Goal: Task Accomplishment & Management: Use online tool/utility

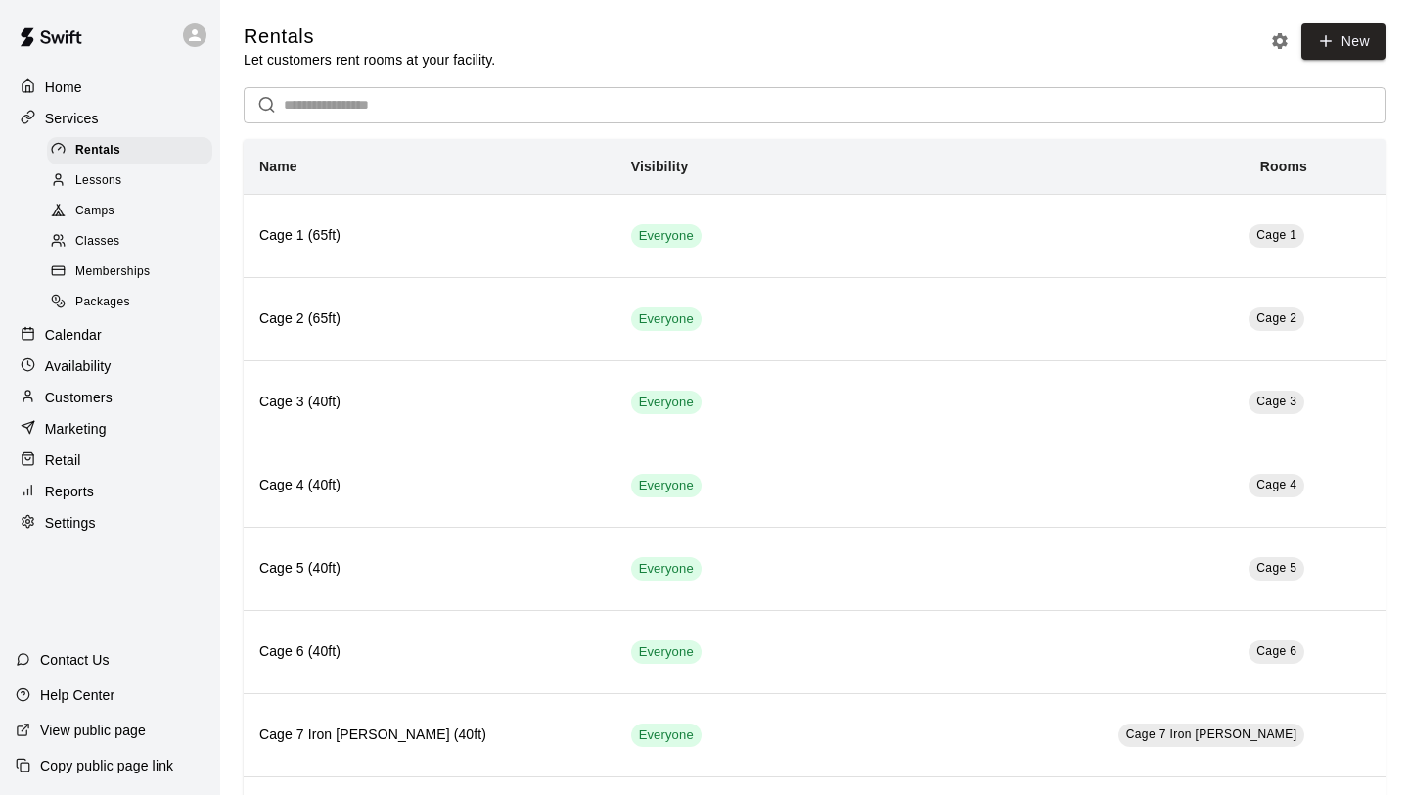
click at [84, 458] on div "Retail" at bounding box center [110, 459] width 189 height 29
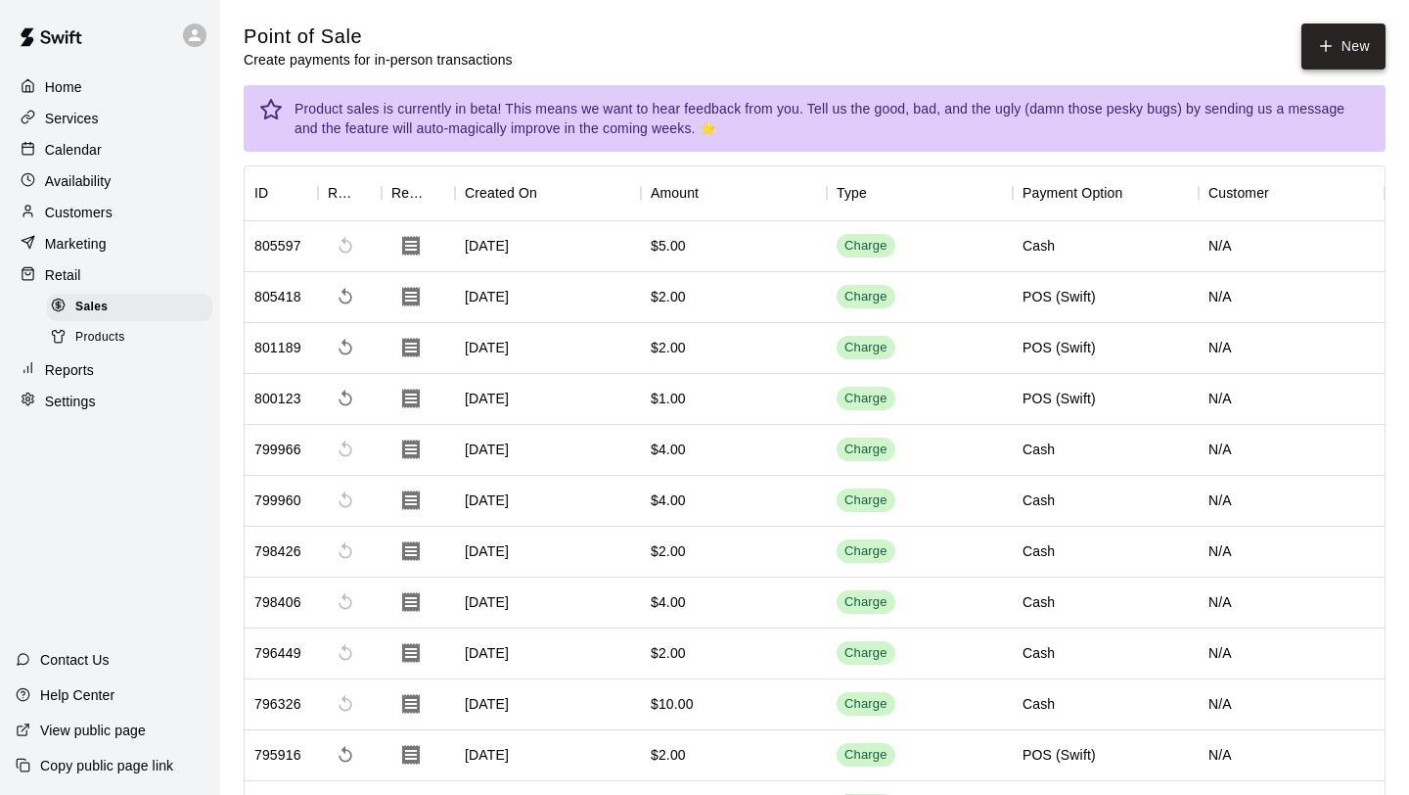
click at [1350, 63] on button "New" at bounding box center [1343, 46] width 84 height 46
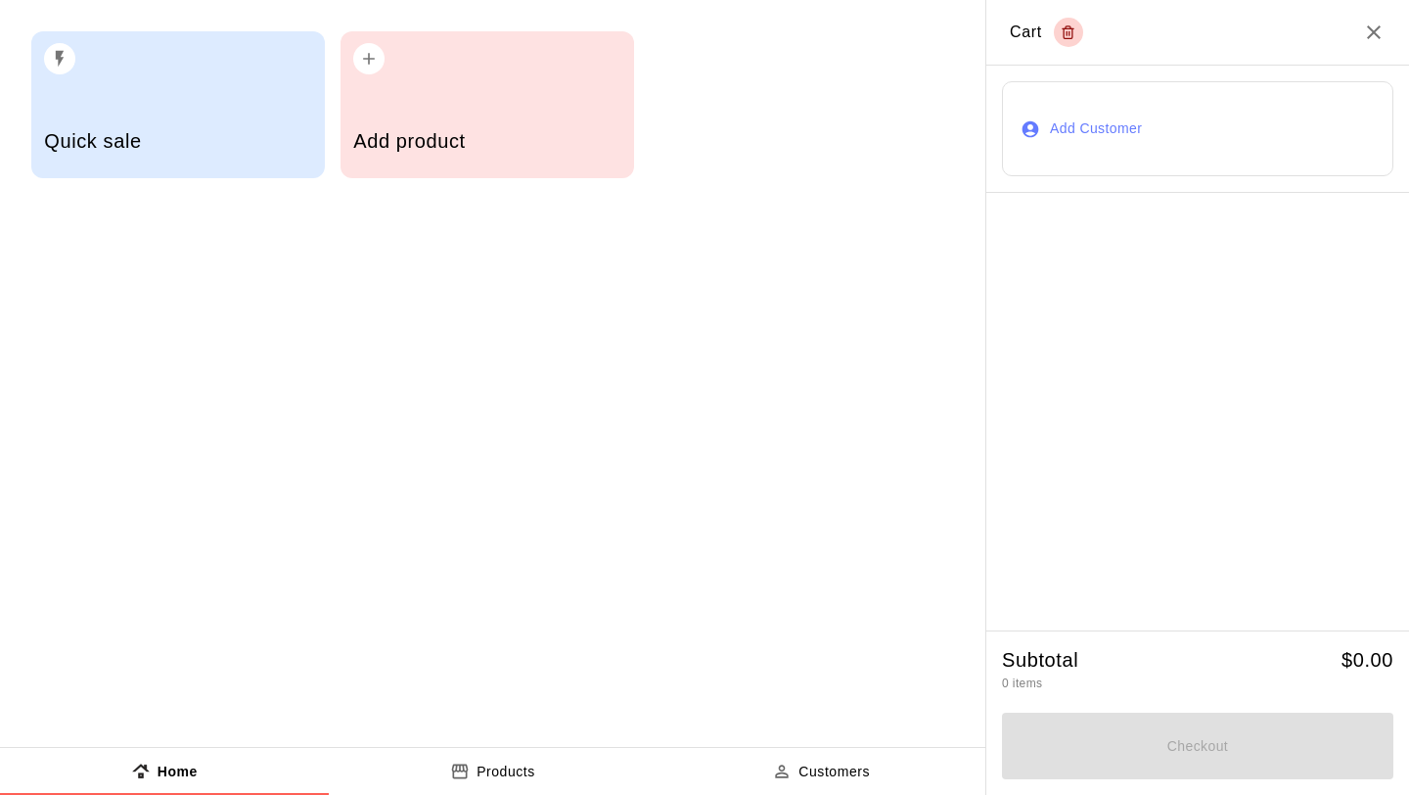
click at [521, 104] on div "Add product" at bounding box center [488, 104] width 294 height 147
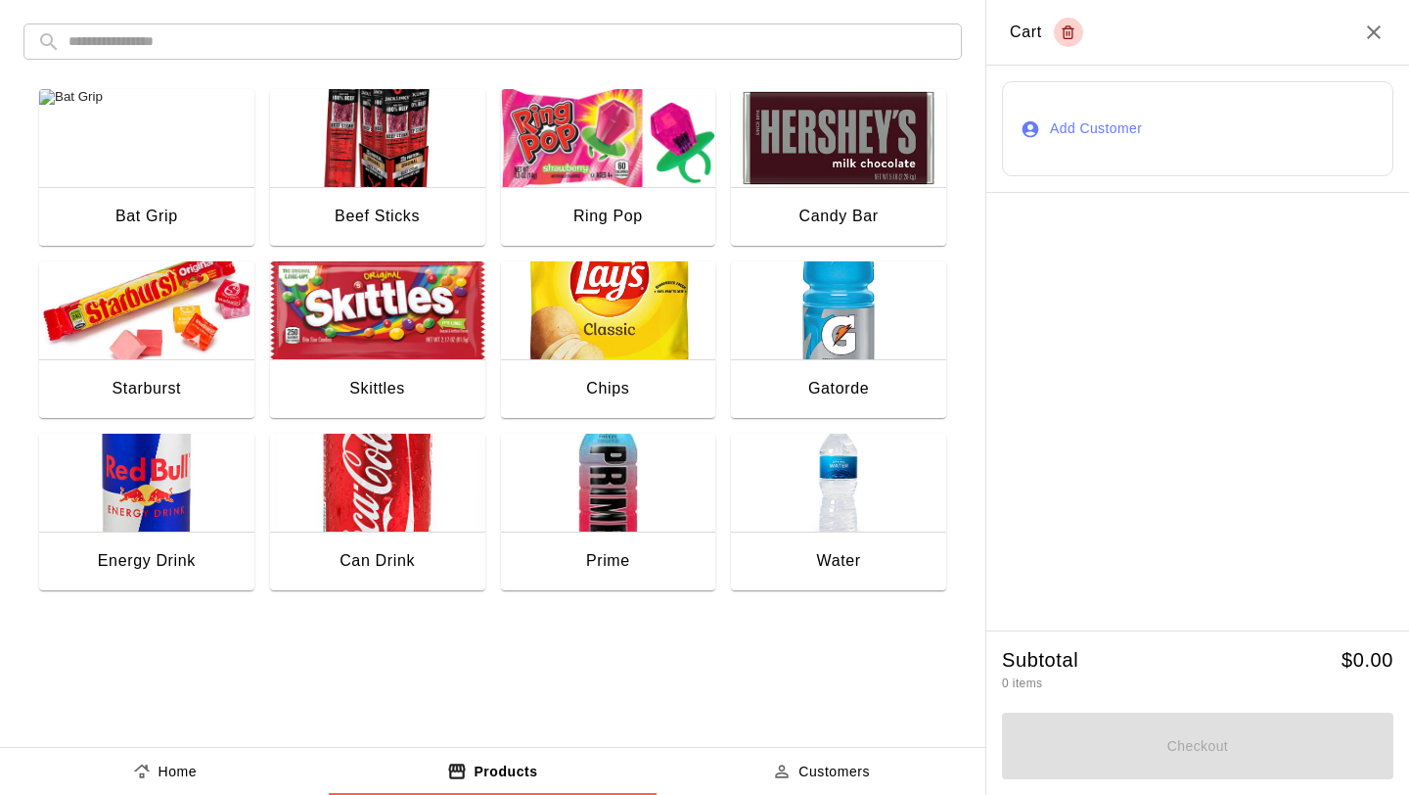
click at [578, 766] on button "Products" at bounding box center [493, 771] width 329 height 47
click at [519, 769] on p "Products" at bounding box center [506, 771] width 64 height 21
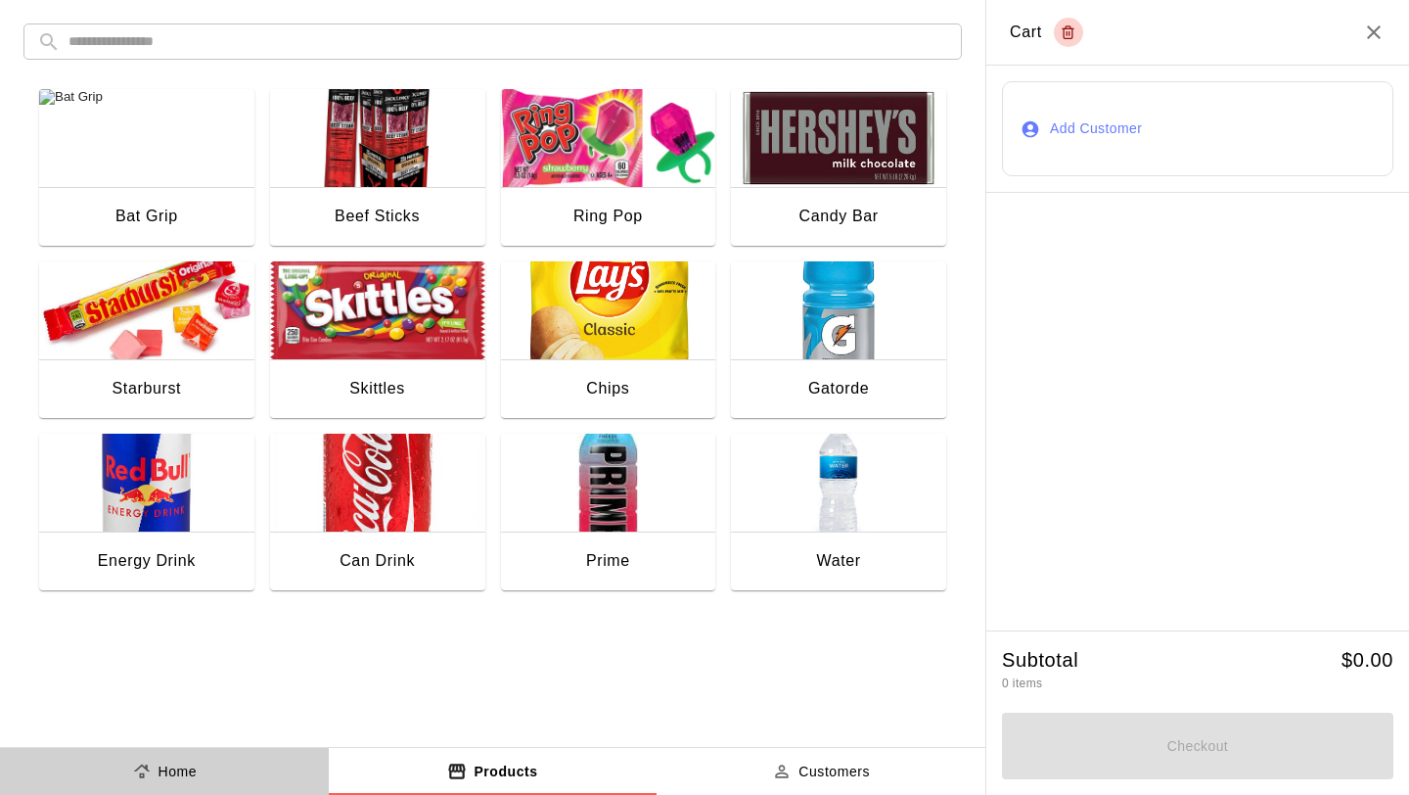
click at [179, 769] on p "Home" at bounding box center [178, 771] width 39 height 21
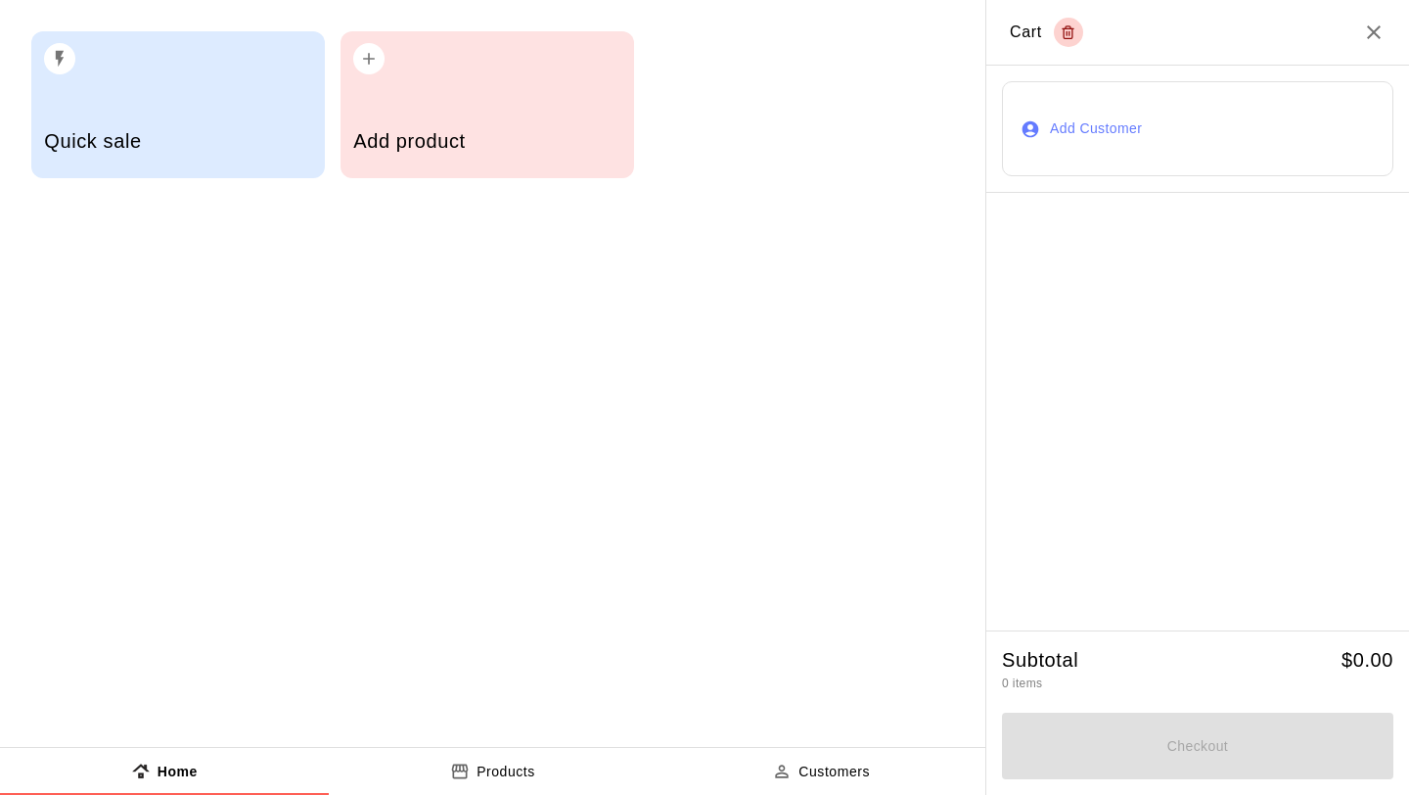
click at [486, 758] on button "Products" at bounding box center [493, 771] width 329 height 47
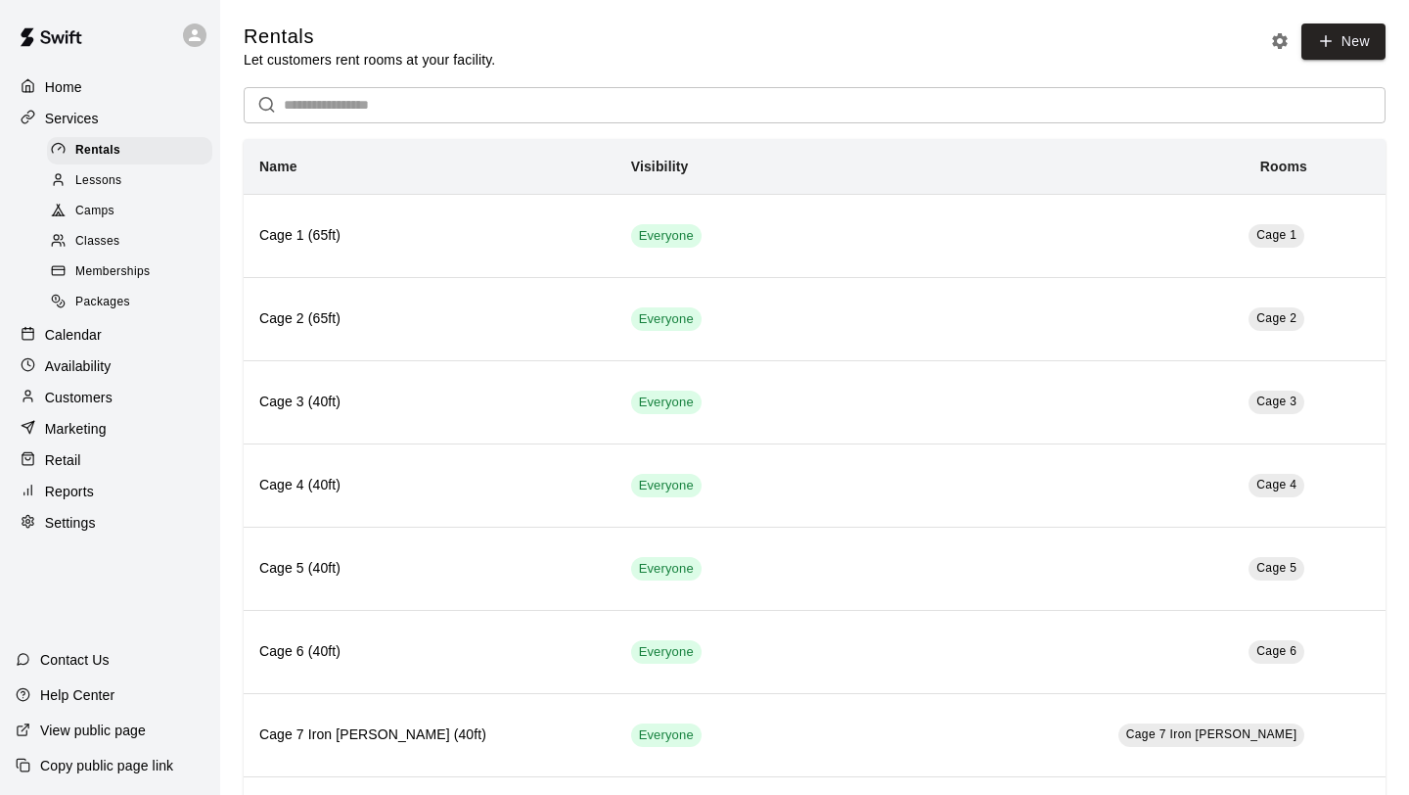
click at [109, 469] on div "Retail" at bounding box center [110, 459] width 189 height 29
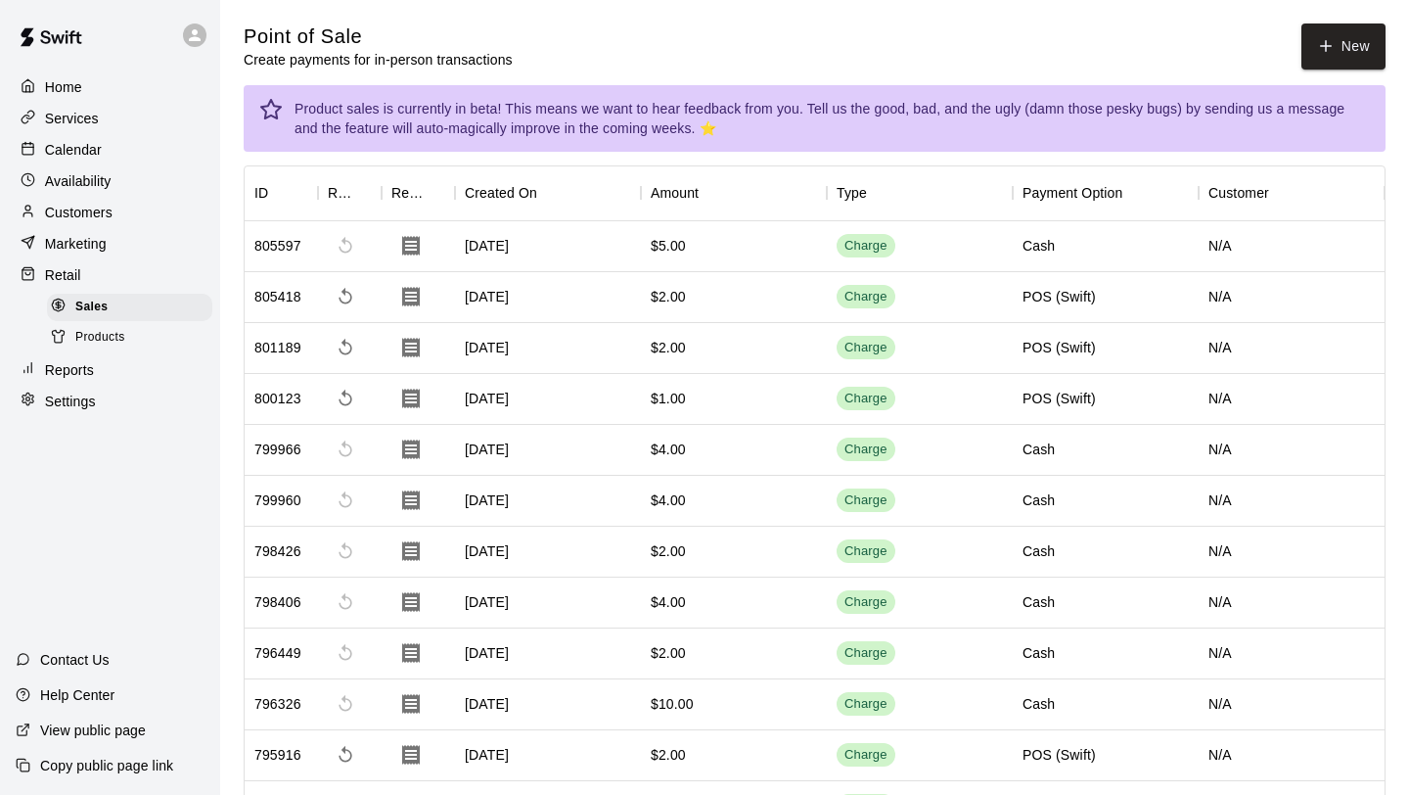
click at [120, 334] on span "Products" at bounding box center [100, 338] width 50 height 20
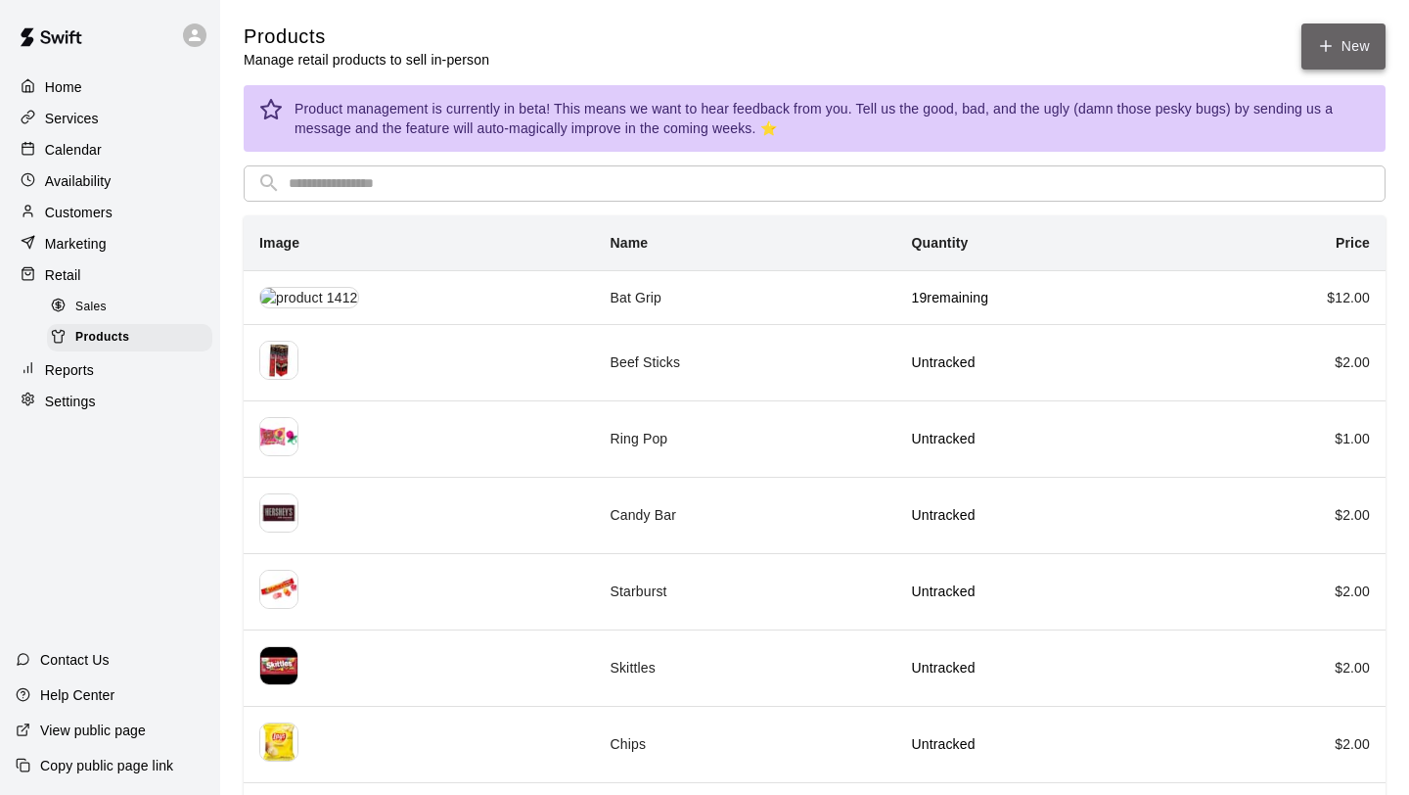
click at [1338, 50] on link "New" at bounding box center [1343, 46] width 84 height 46
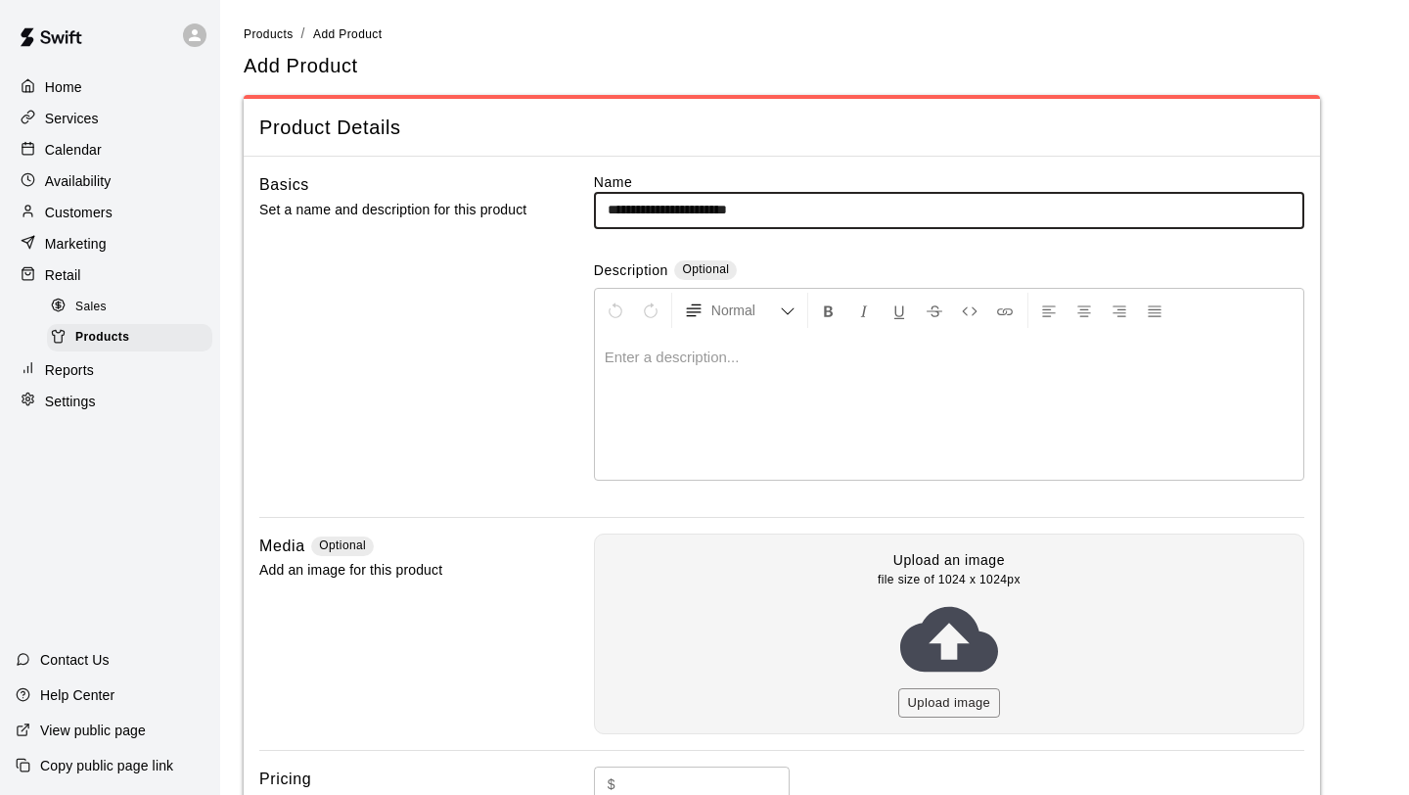
type input "**********"
click at [941, 372] on div at bounding box center [949, 406] width 708 height 147
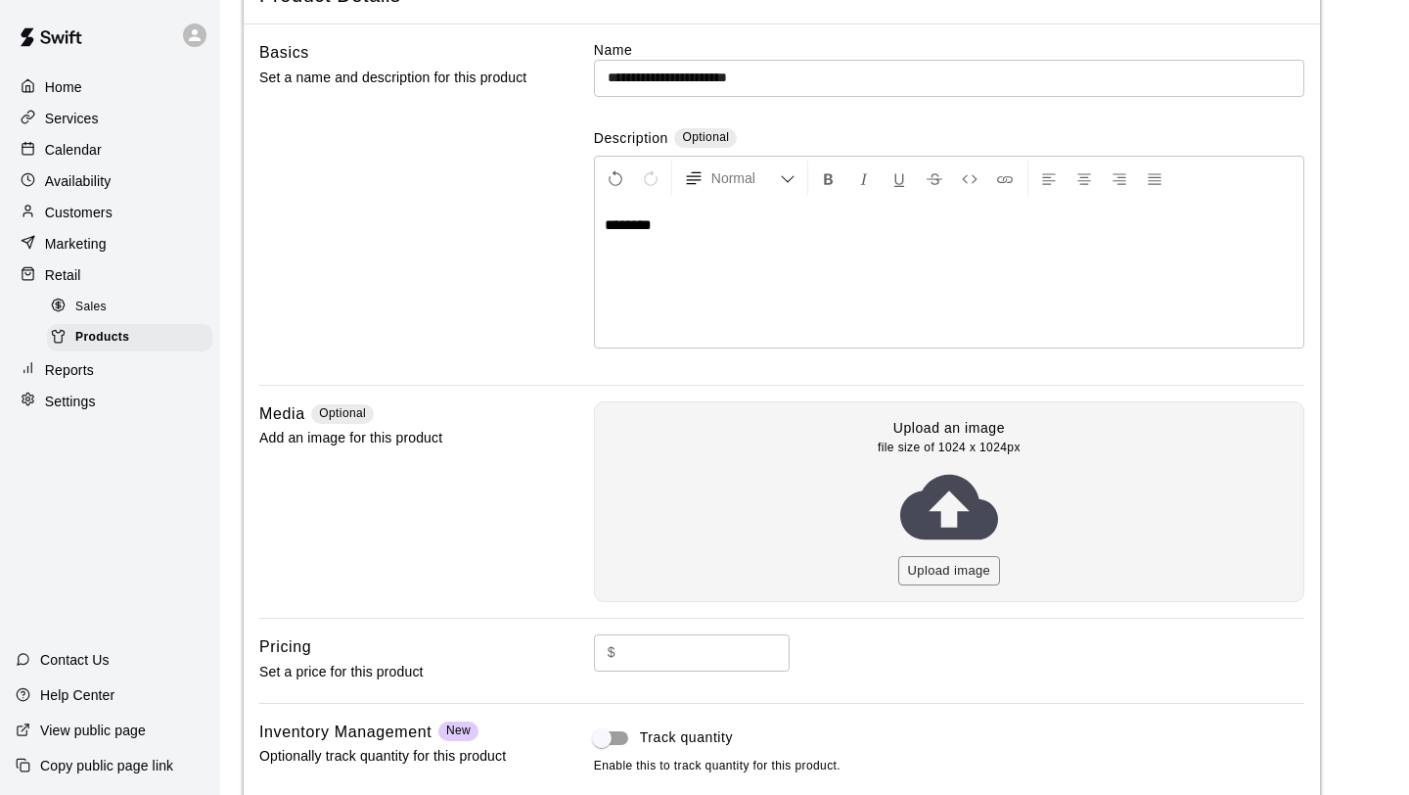
scroll to position [282, 0]
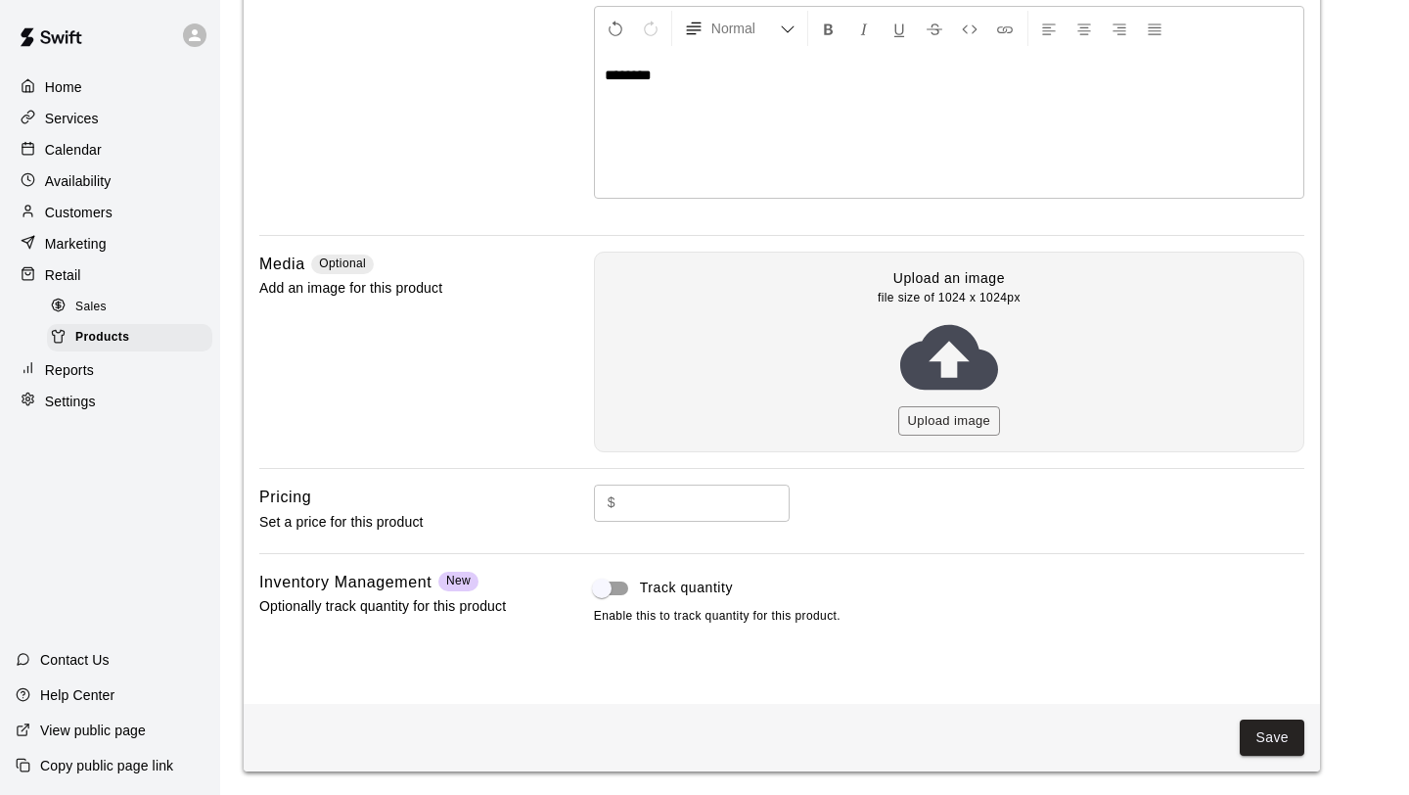
click at [707, 500] on input "text" at bounding box center [706, 502] width 166 height 36
type input "**"
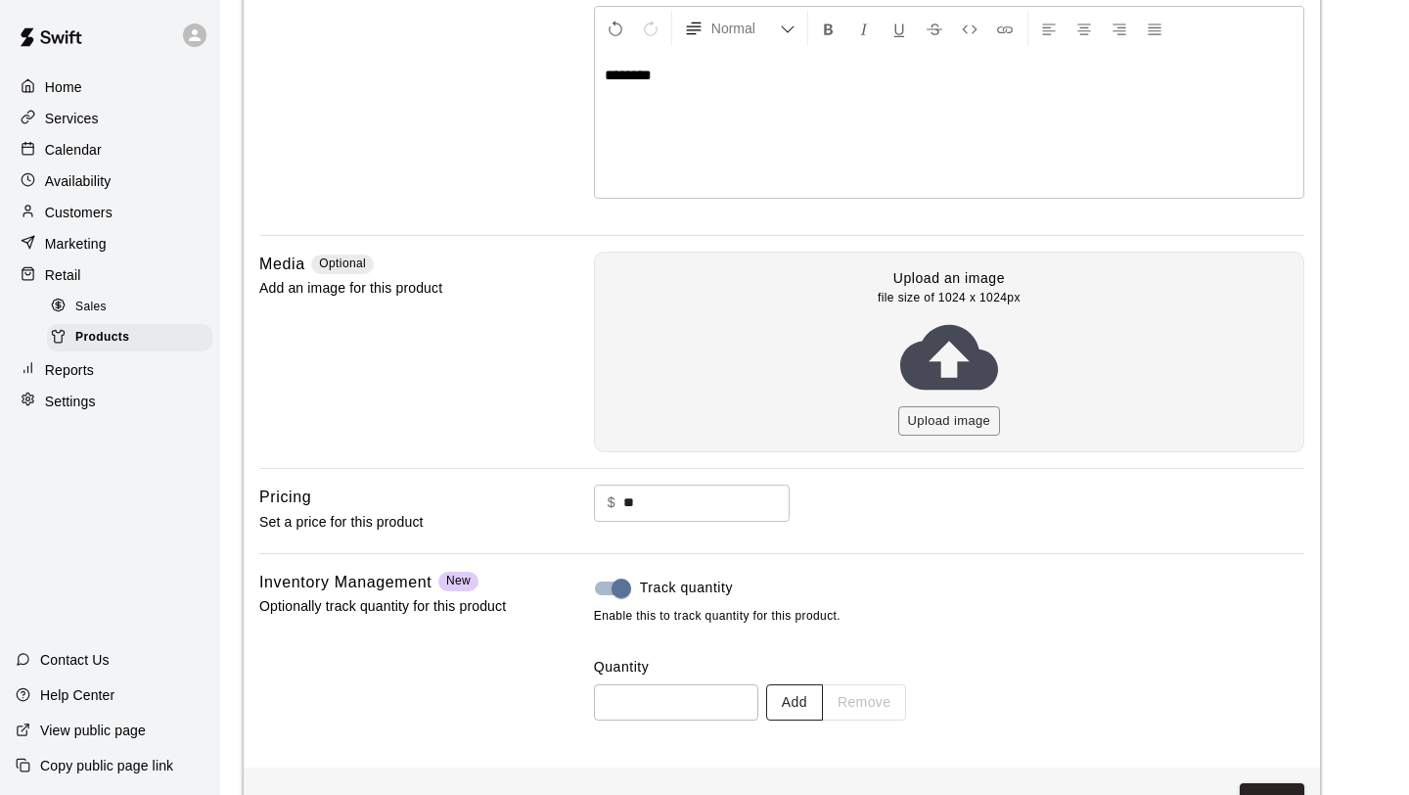
click at [806, 700] on button "Add" at bounding box center [794, 702] width 57 height 36
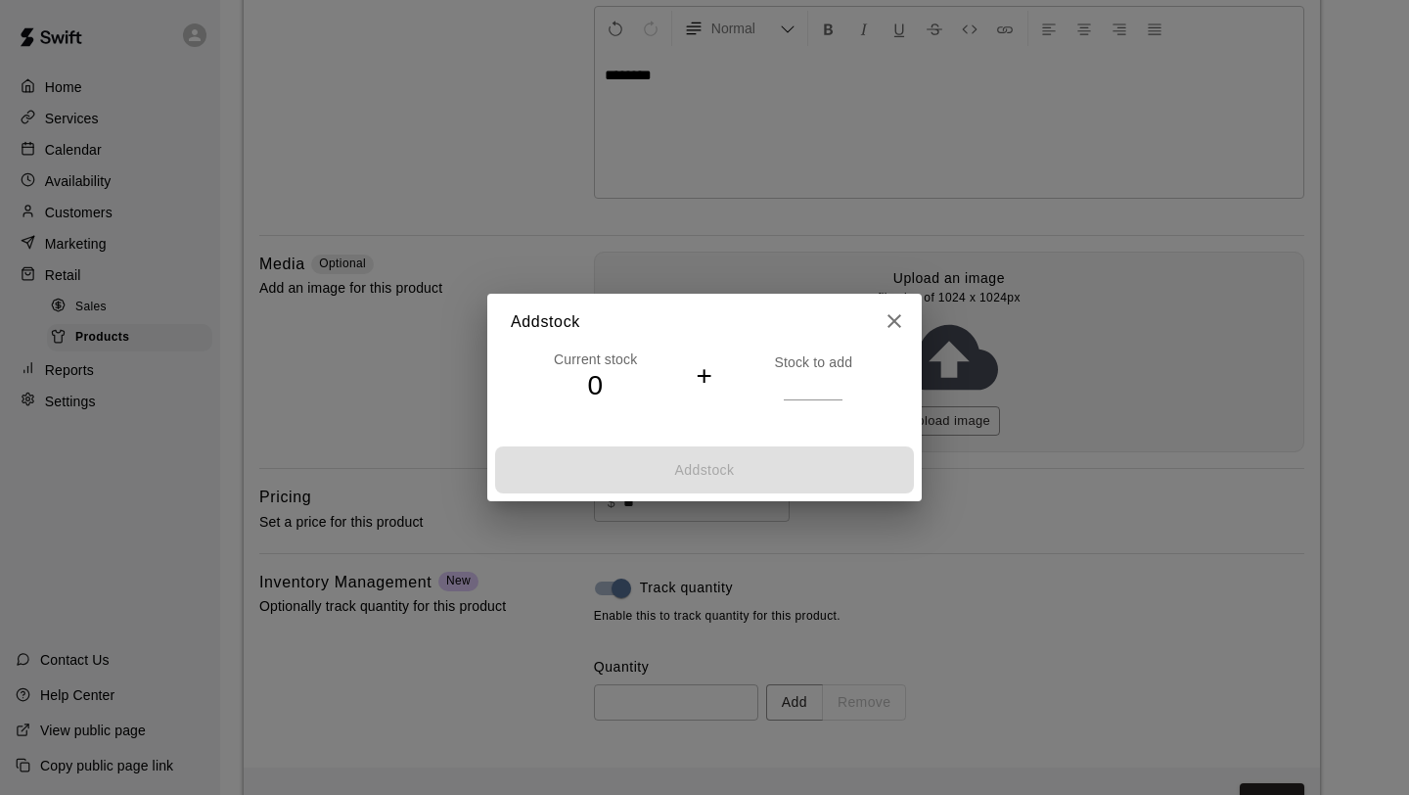
click at [702, 378] on h4 "+" at bounding box center [704, 376] width 17 height 34
click at [830, 386] on input "*" at bounding box center [813, 386] width 59 height 28
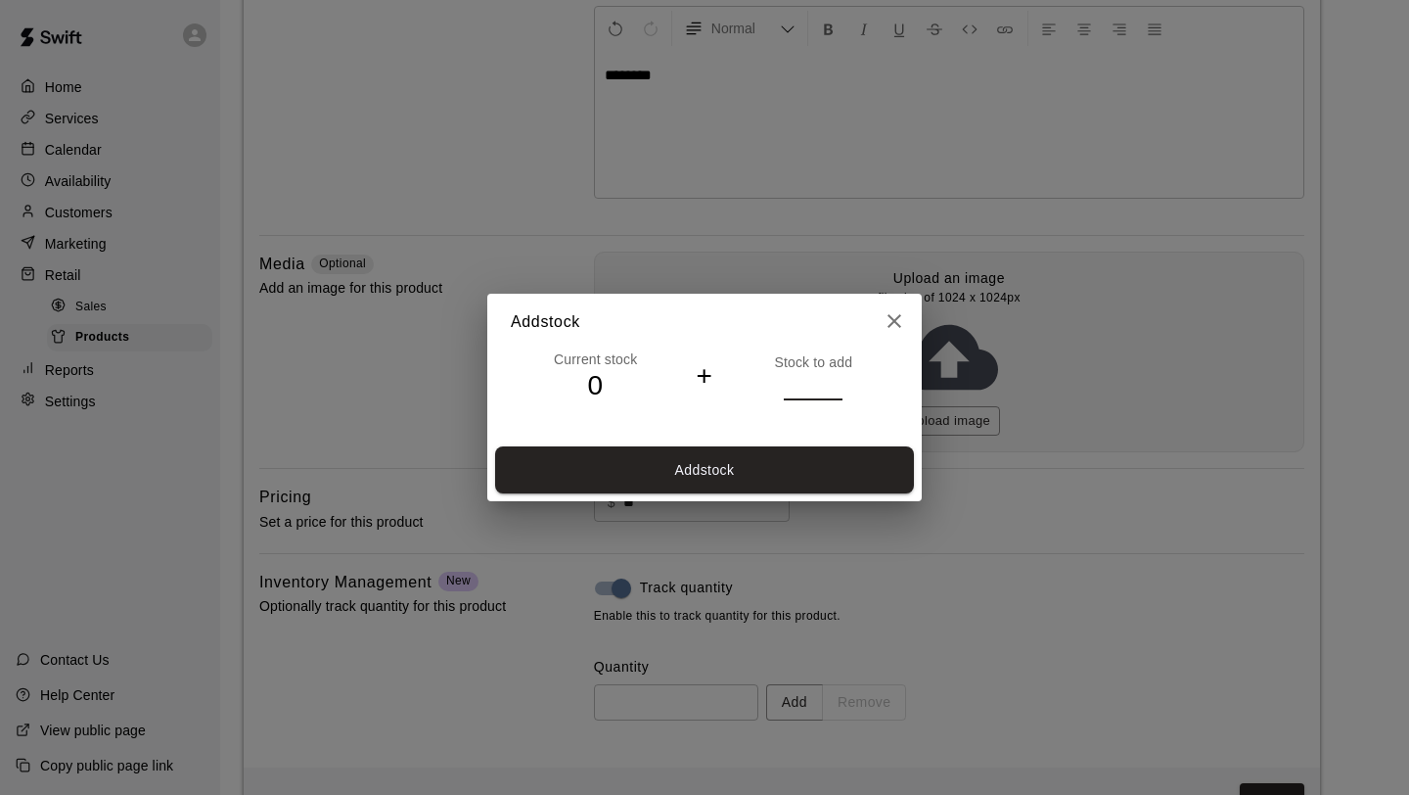
click at [832, 383] on input "*" at bounding box center [813, 386] width 59 height 28
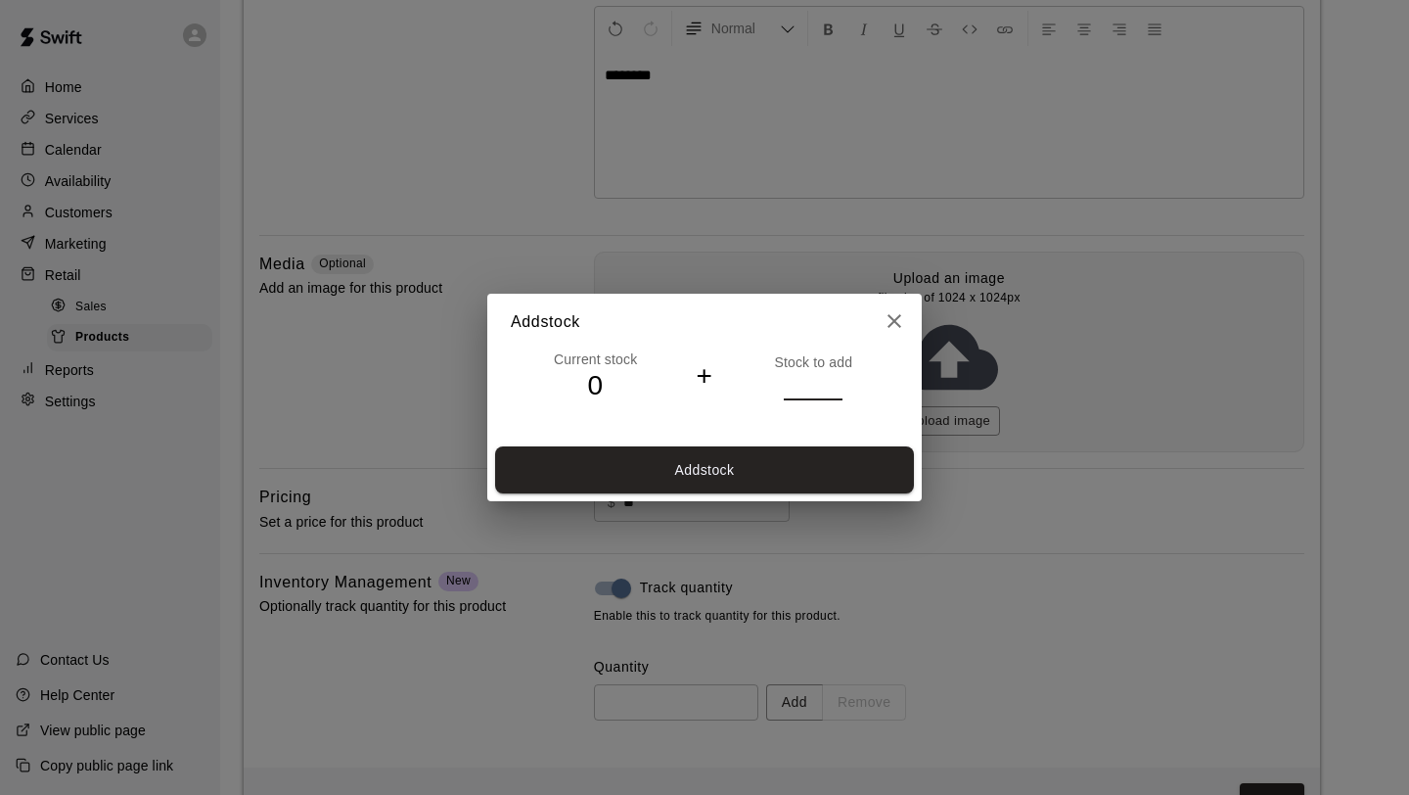
click at [832, 383] on input "*" at bounding box center [813, 386] width 59 height 28
click at [832, 383] on input "**" at bounding box center [813, 386] width 59 height 28
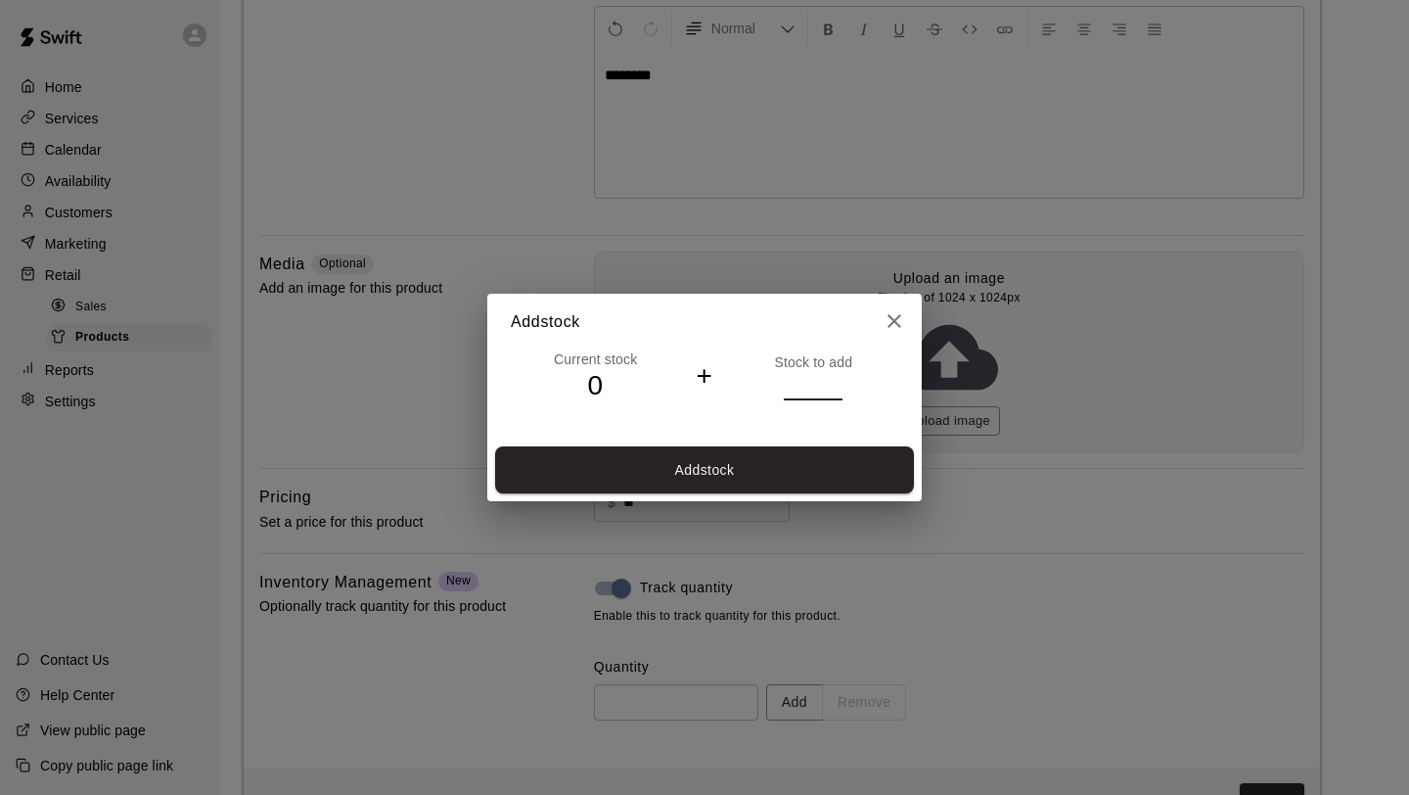
click at [832, 383] on input "**" at bounding box center [813, 386] width 59 height 28
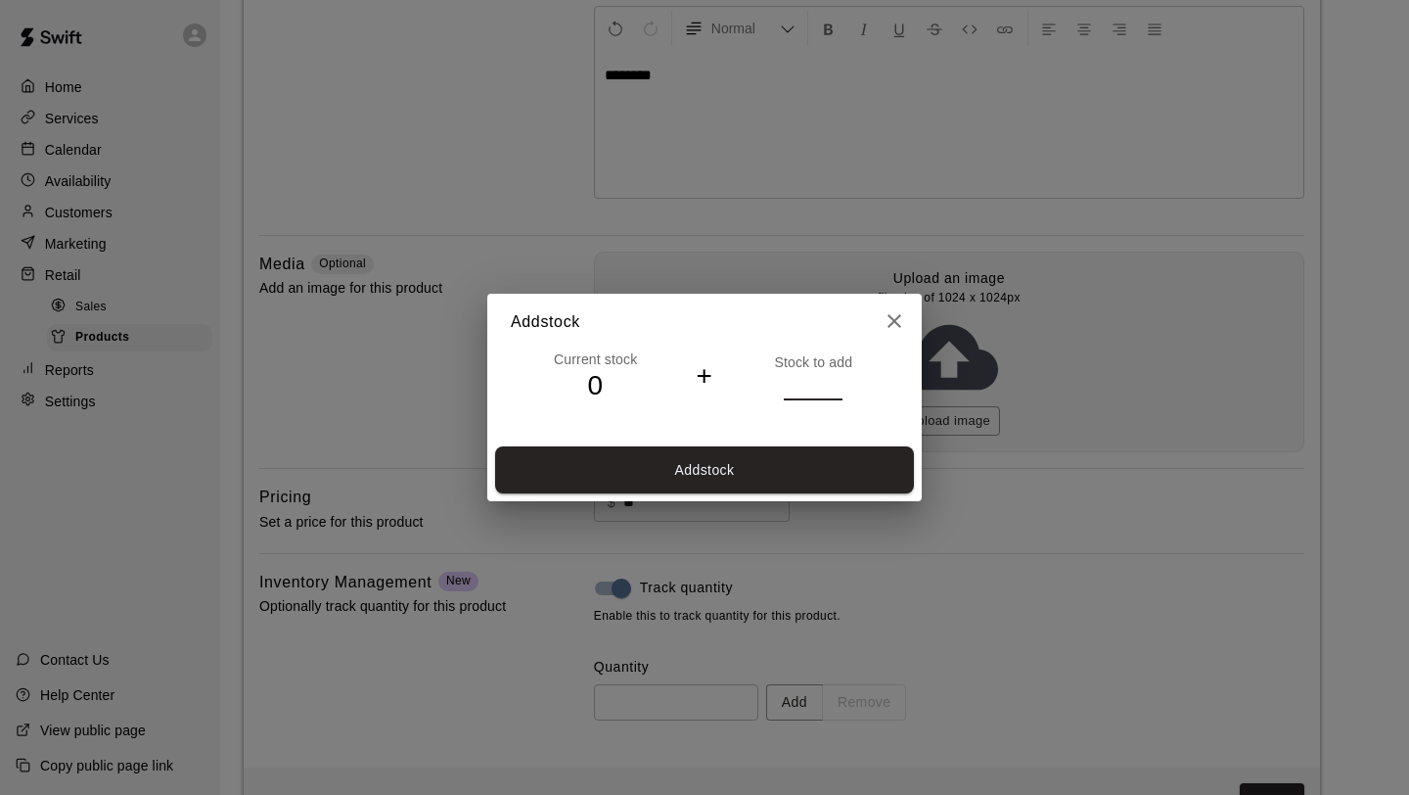
click at [832, 383] on input "**" at bounding box center [813, 386] width 59 height 28
type input "**"
click at [832, 383] on input "**" at bounding box center [813, 386] width 59 height 28
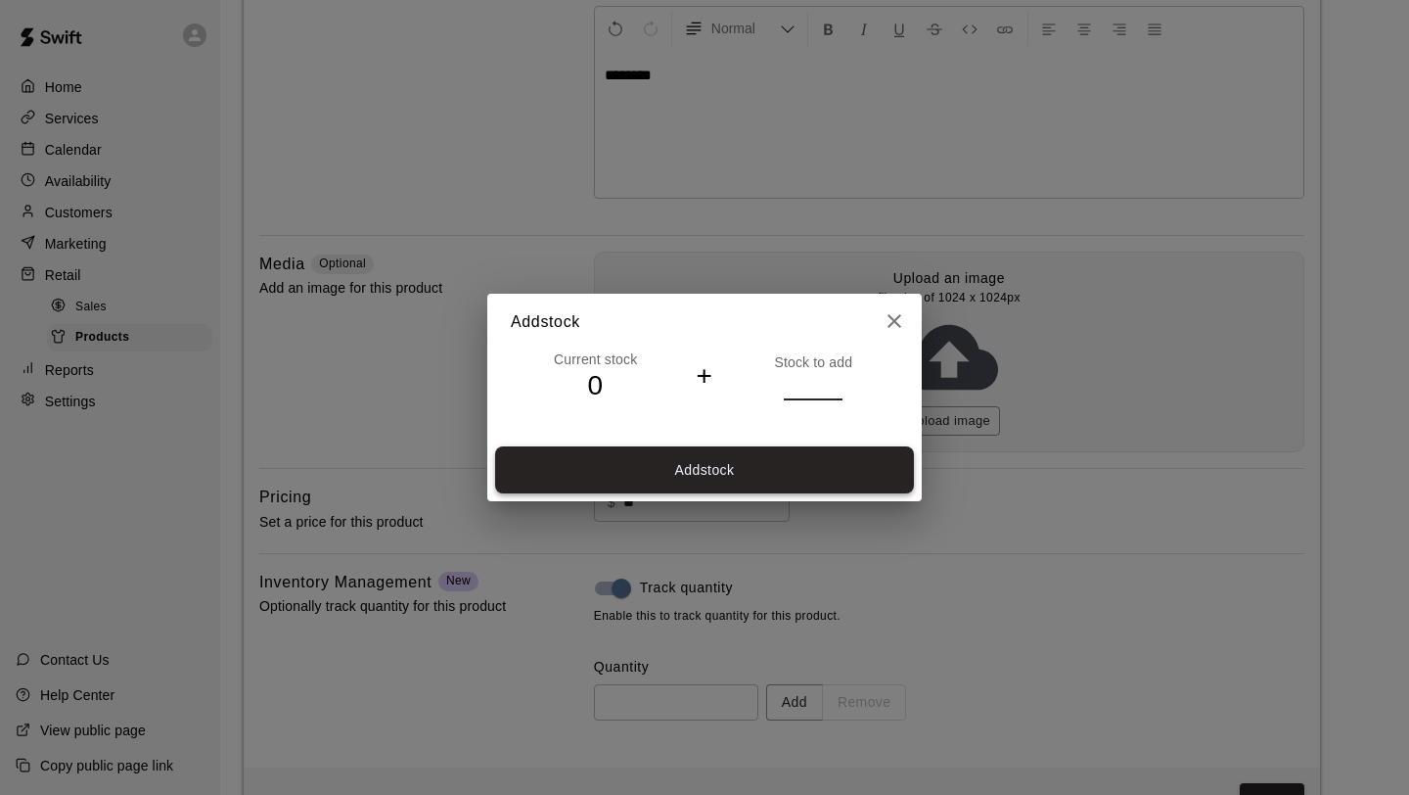
click at [798, 483] on button "Add stock" at bounding box center [704, 470] width 419 height 48
type input "**"
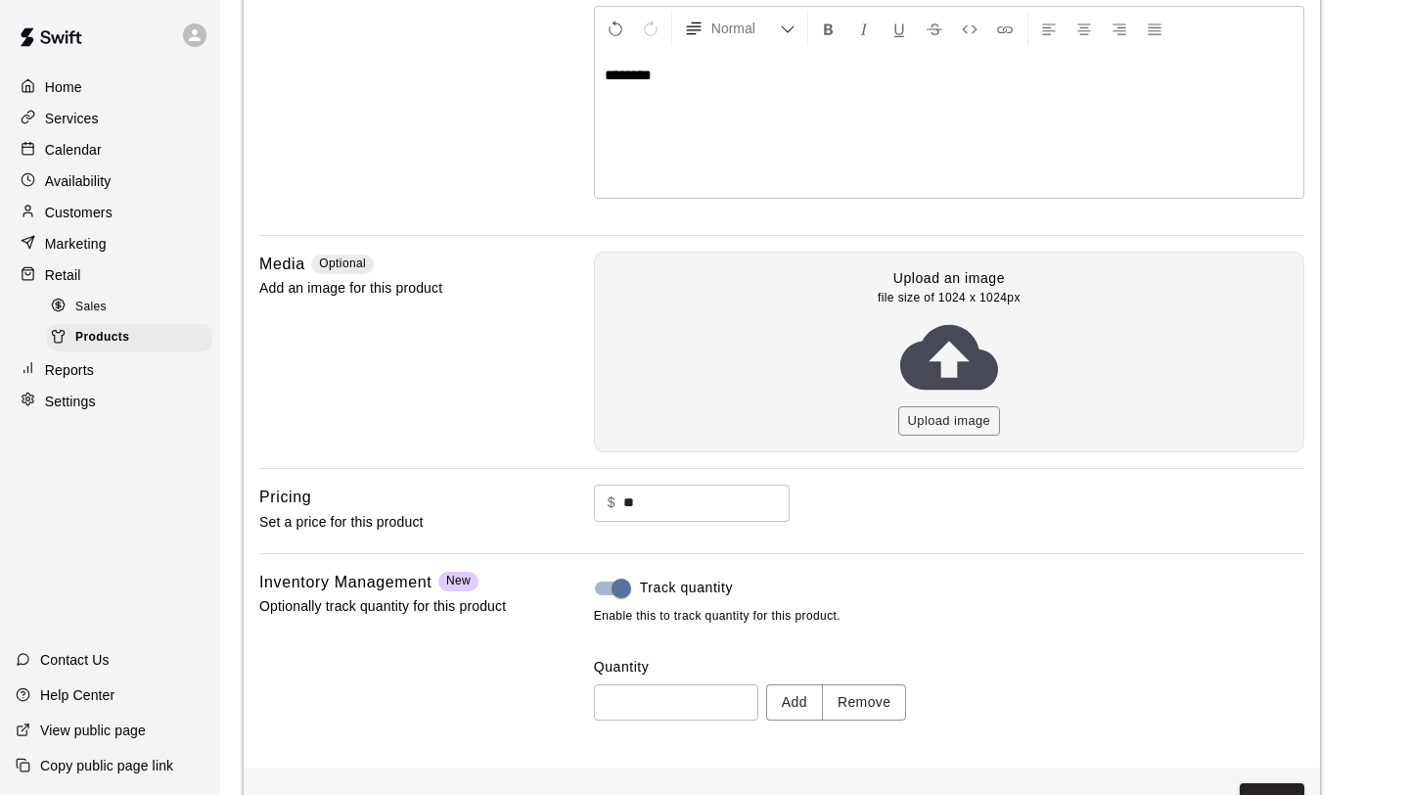
scroll to position [344, 0]
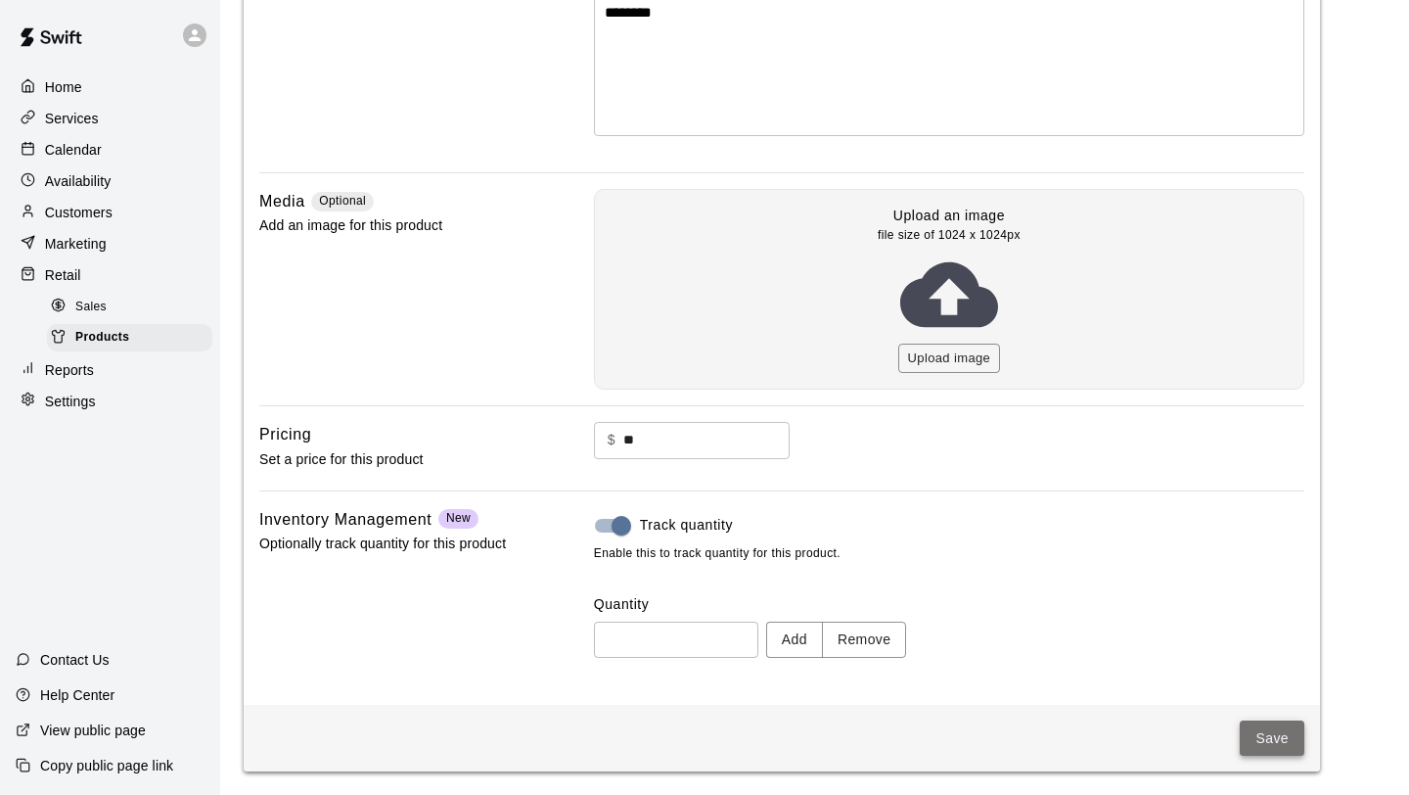
click at [1275, 738] on button "Save" at bounding box center [1272, 738] width 65 height 36
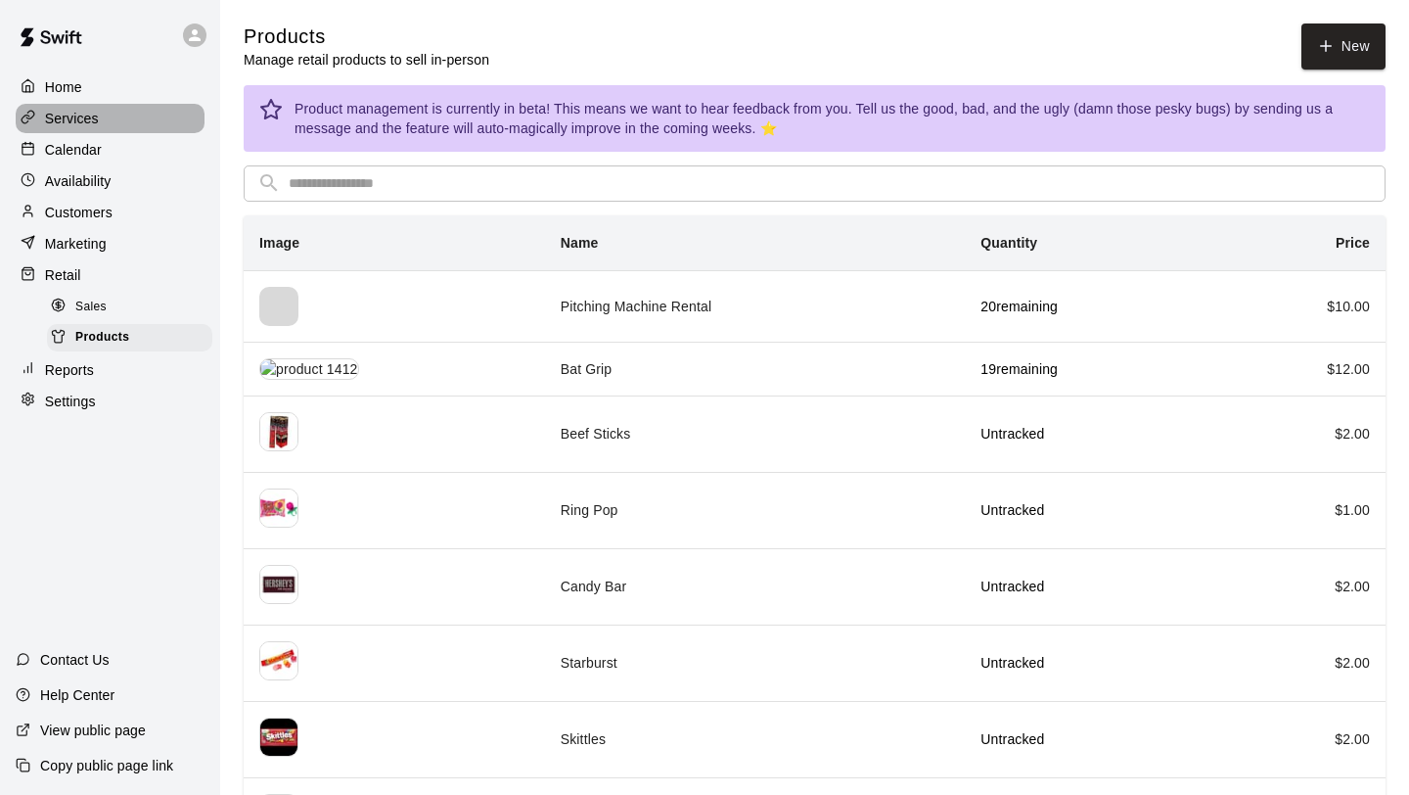
click at [112, 121] on div "Services" at bounding box center [110, 118] width 189 height 29
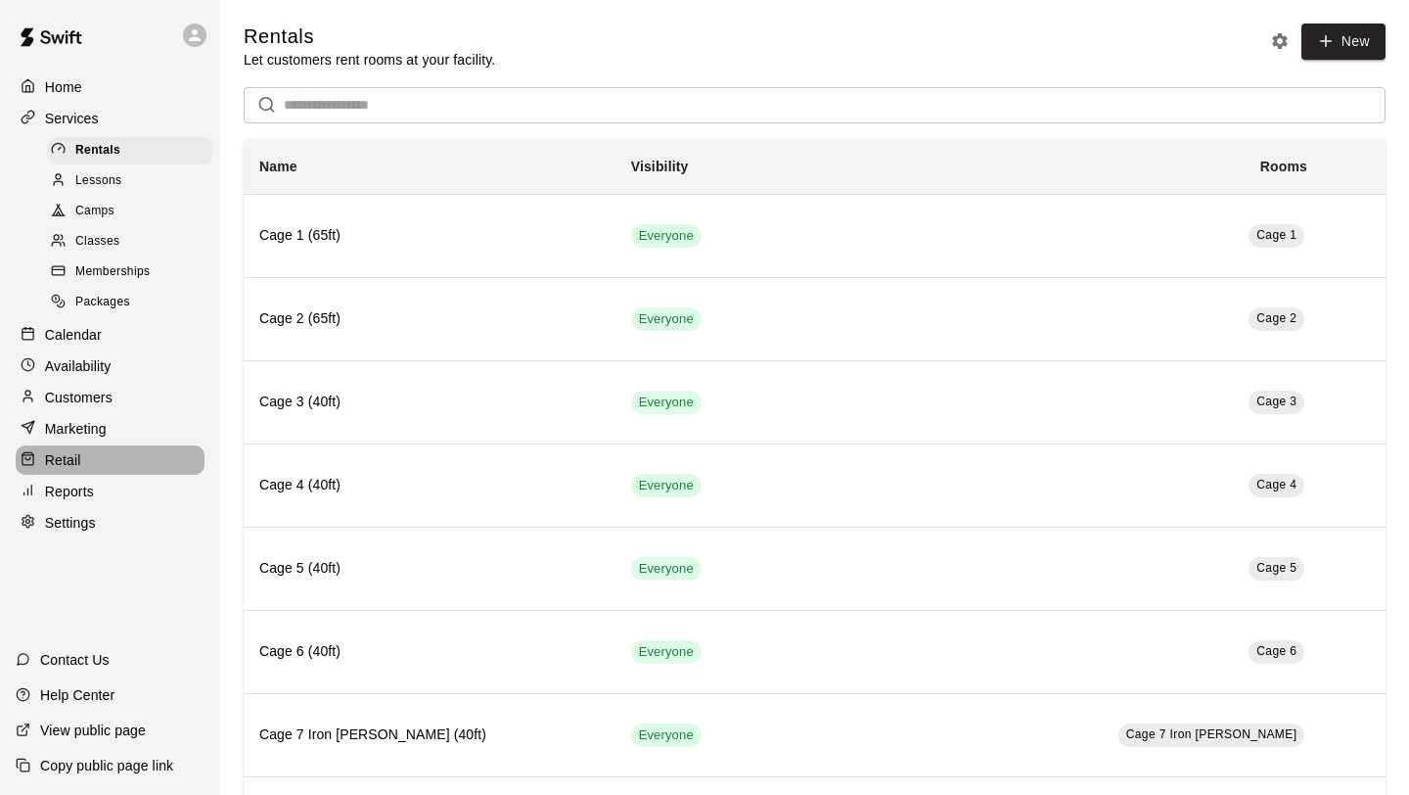
click at [101, 451] on div "Retail" at bounding box center [110, 459] width 189 height 29
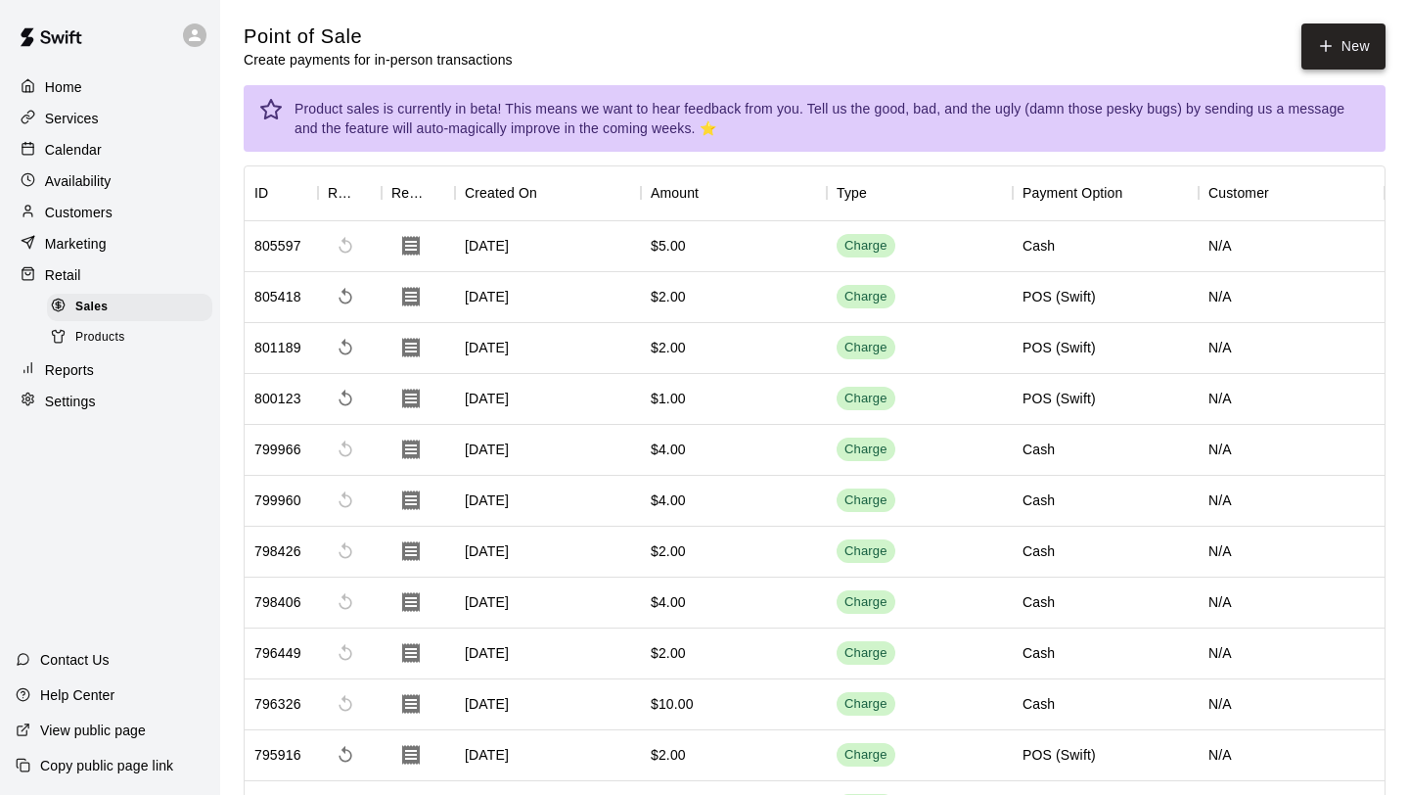
click at [1324, 39] on icon "button" at bounding box center [1326, 46] width 18 height 18
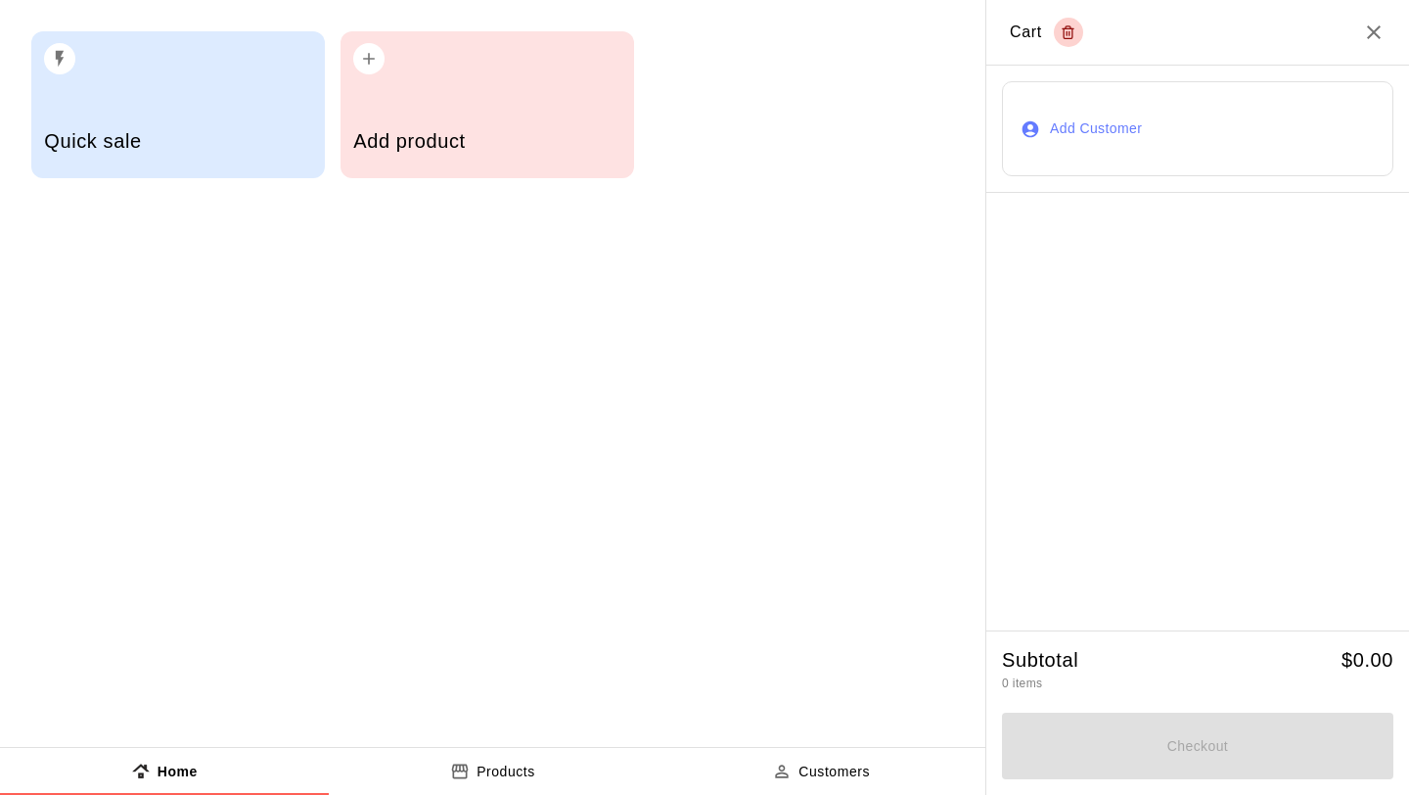
click at [551, 123] on div "Add product" at bounding box center [486, 143] width 267 height 69
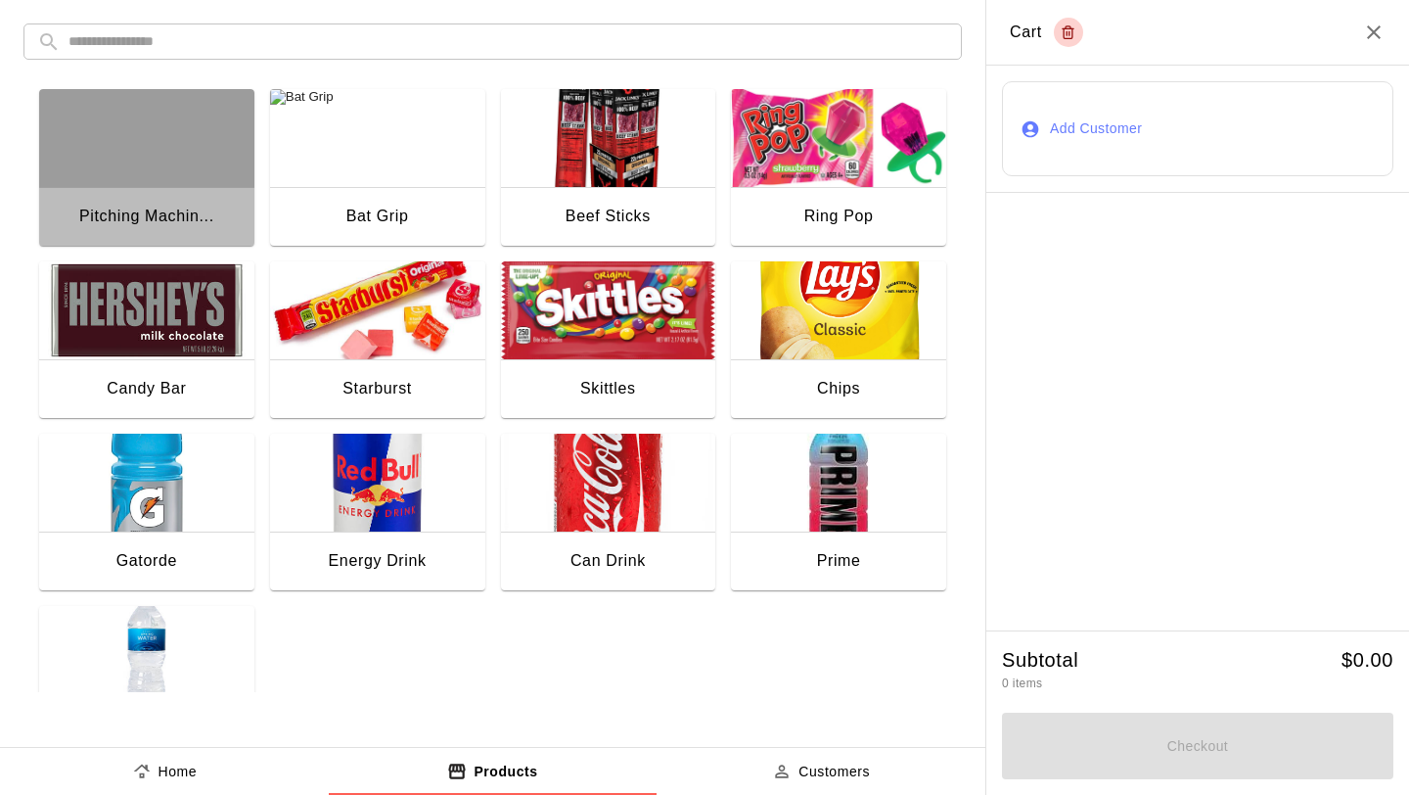
click at [216, 164] on div "button" at bounding box center [146, 138] width 215 height 98
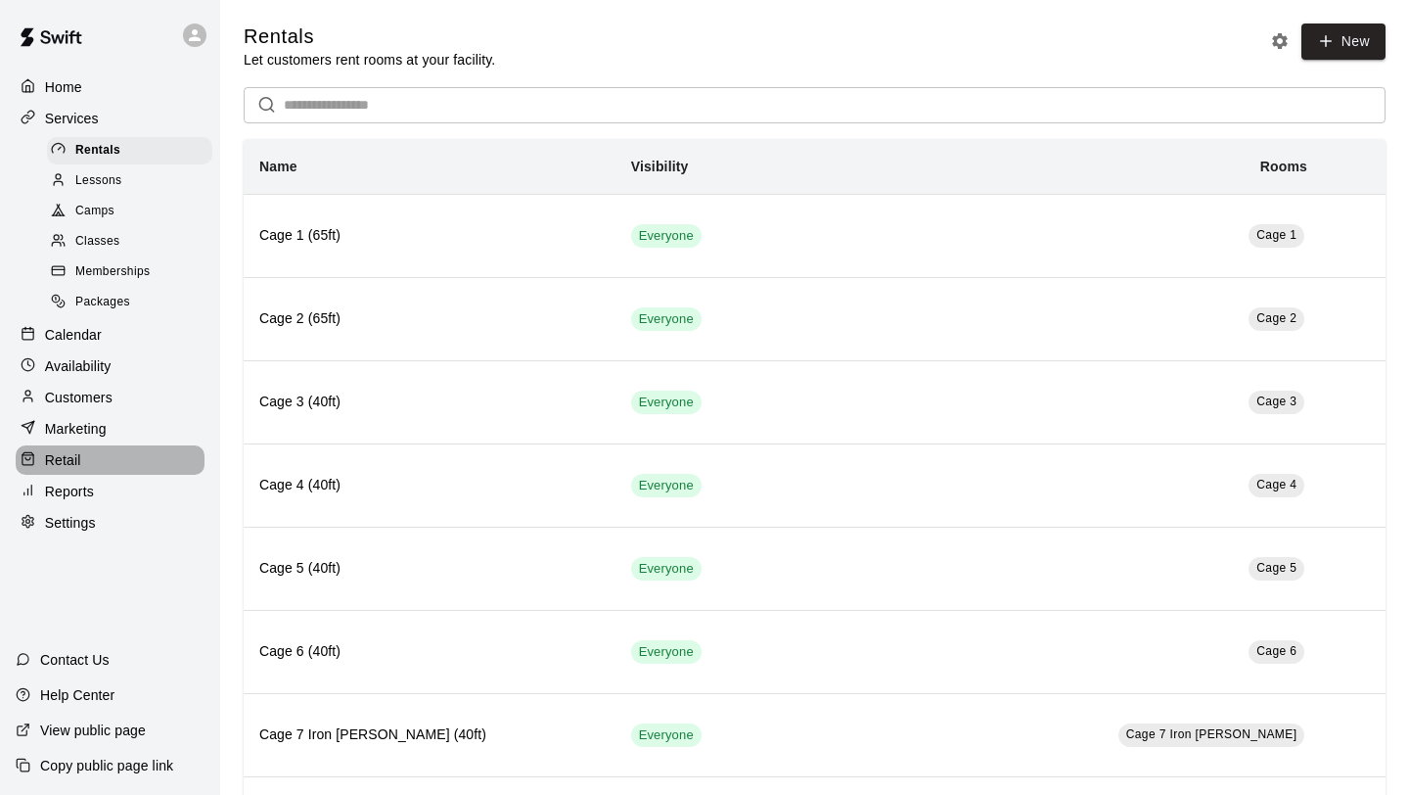
click at [66, 455] on p "Retail" at bounding box center [63, 460] width 36 height 20
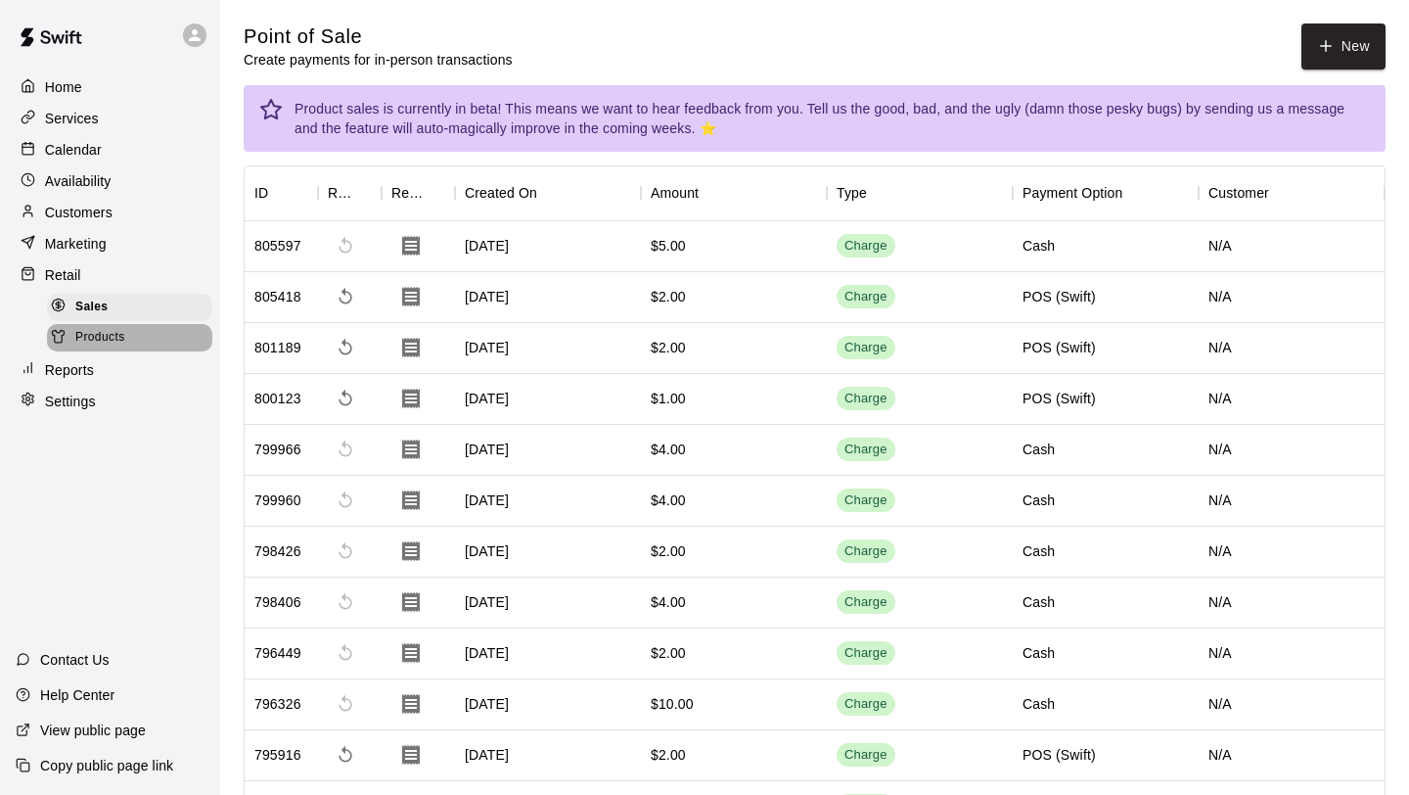
click at [94, 338] on span "Products" at bounding box center [100, 338] width 50 height 20
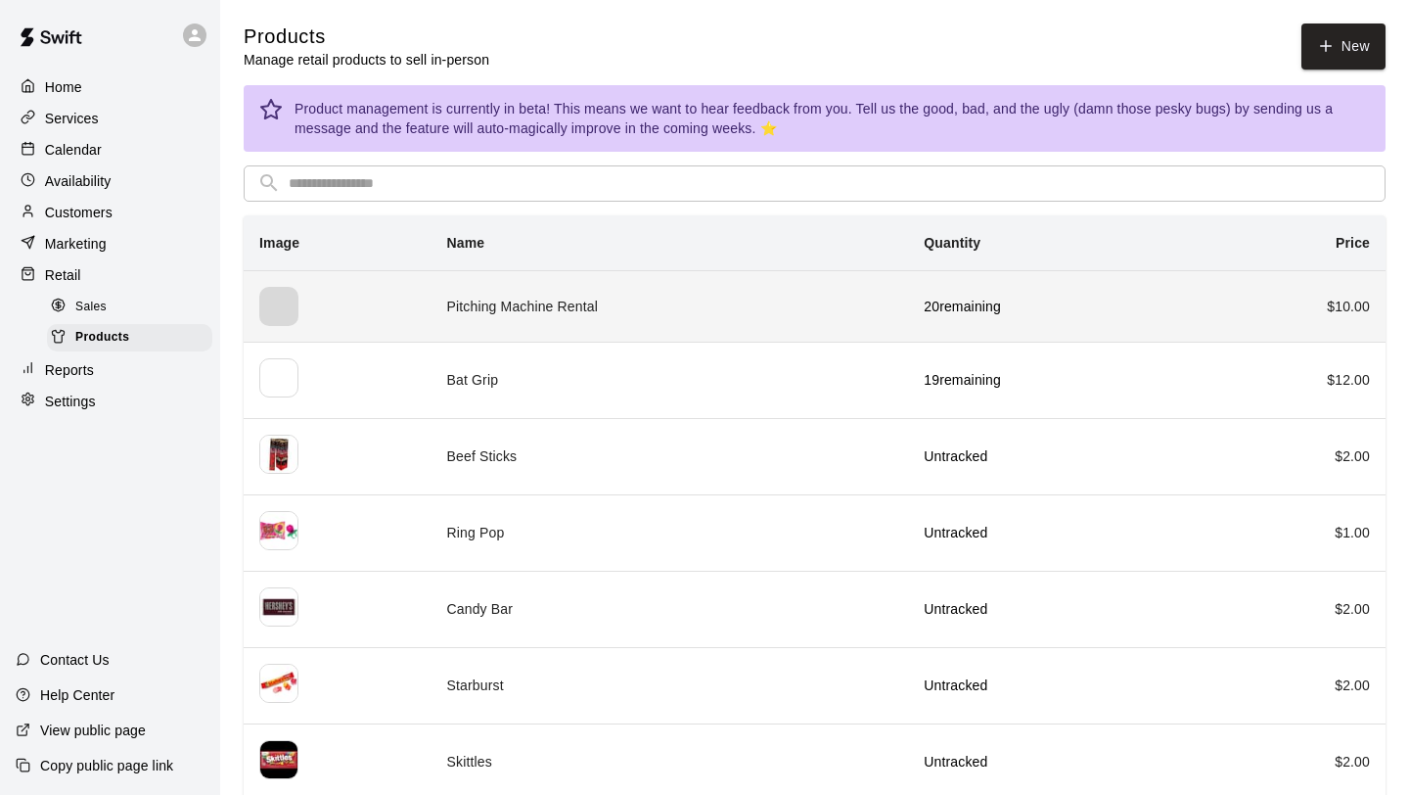
click at [432, 315] on th "simple table" at bounding box center [338, 305] width 188 height 71
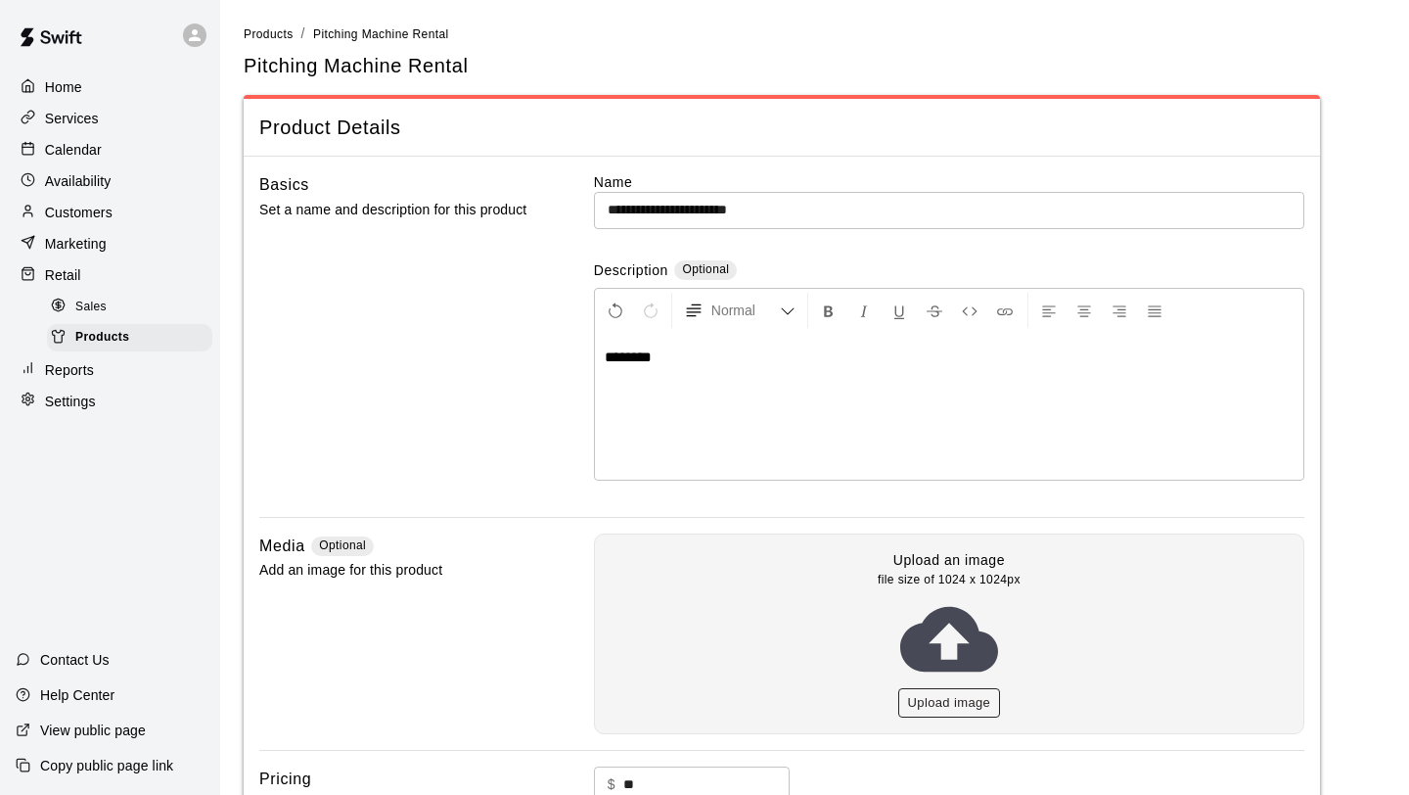
click at [942, 702] on button "Upload image" at bounding box center [949, 703] width 103 height 30
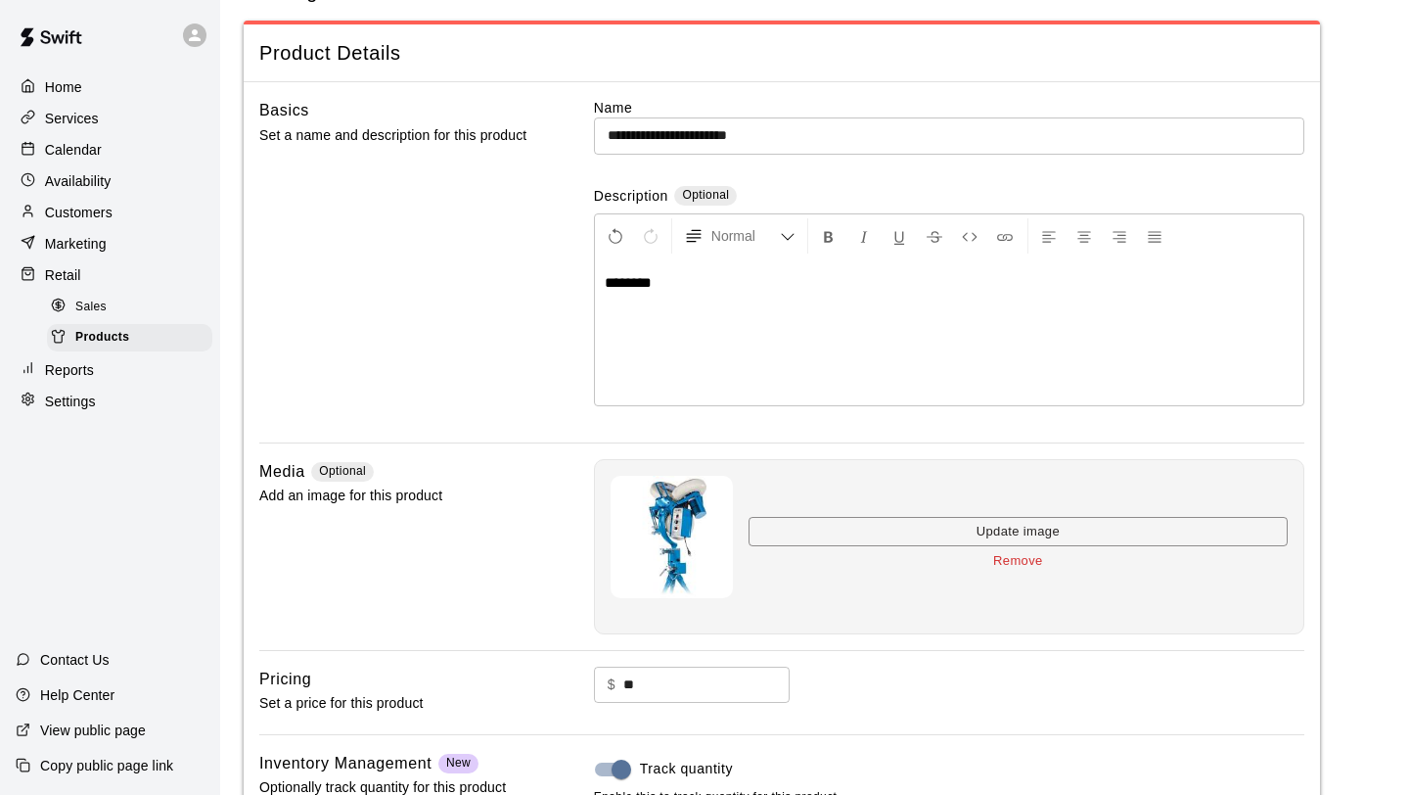
scroll to position [318, 0]
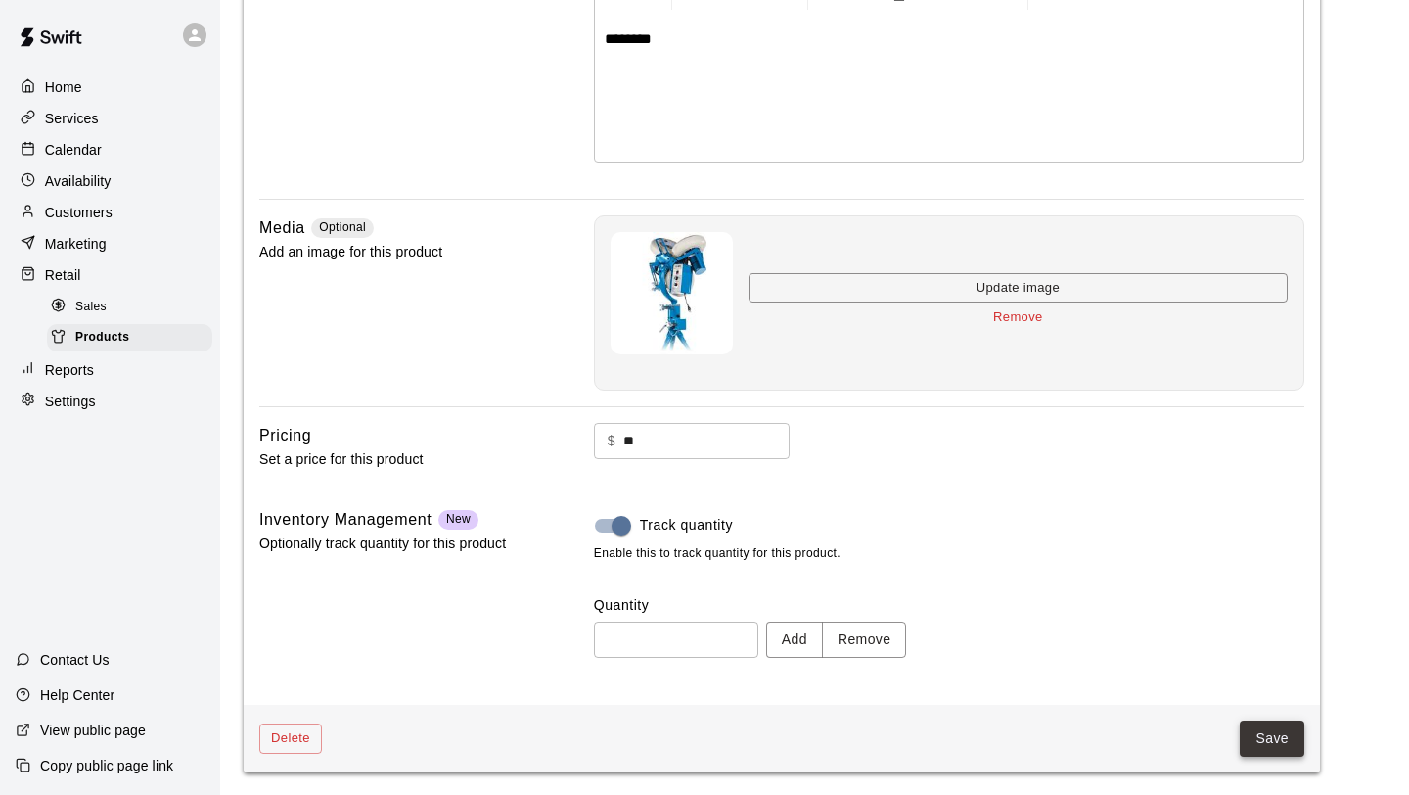
click at [1276, 750] on button "Save" at bounding box center [1272, 738] width 65 height 36
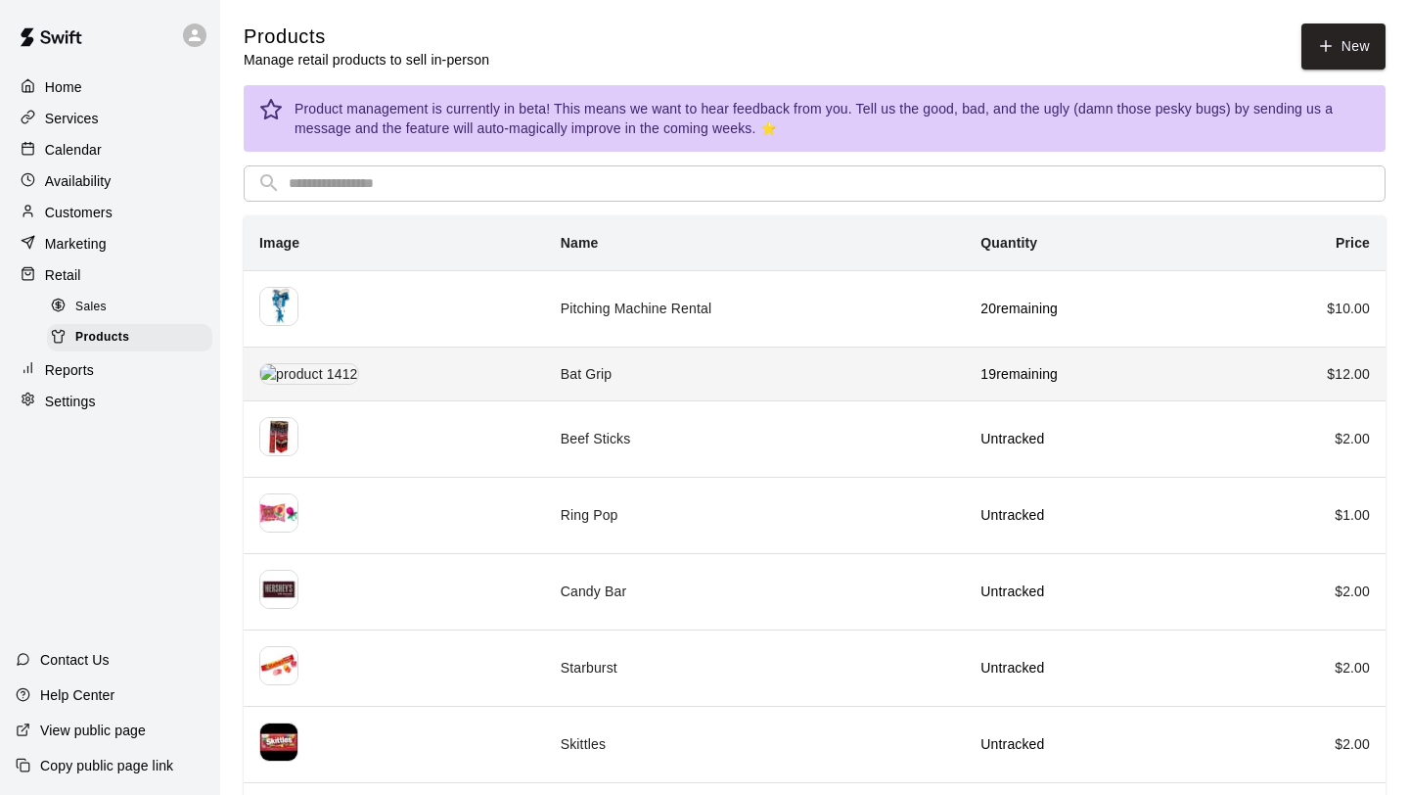
click at [469, 378] on th "simple table" at bounding box center [394, 373] width 301 height 54
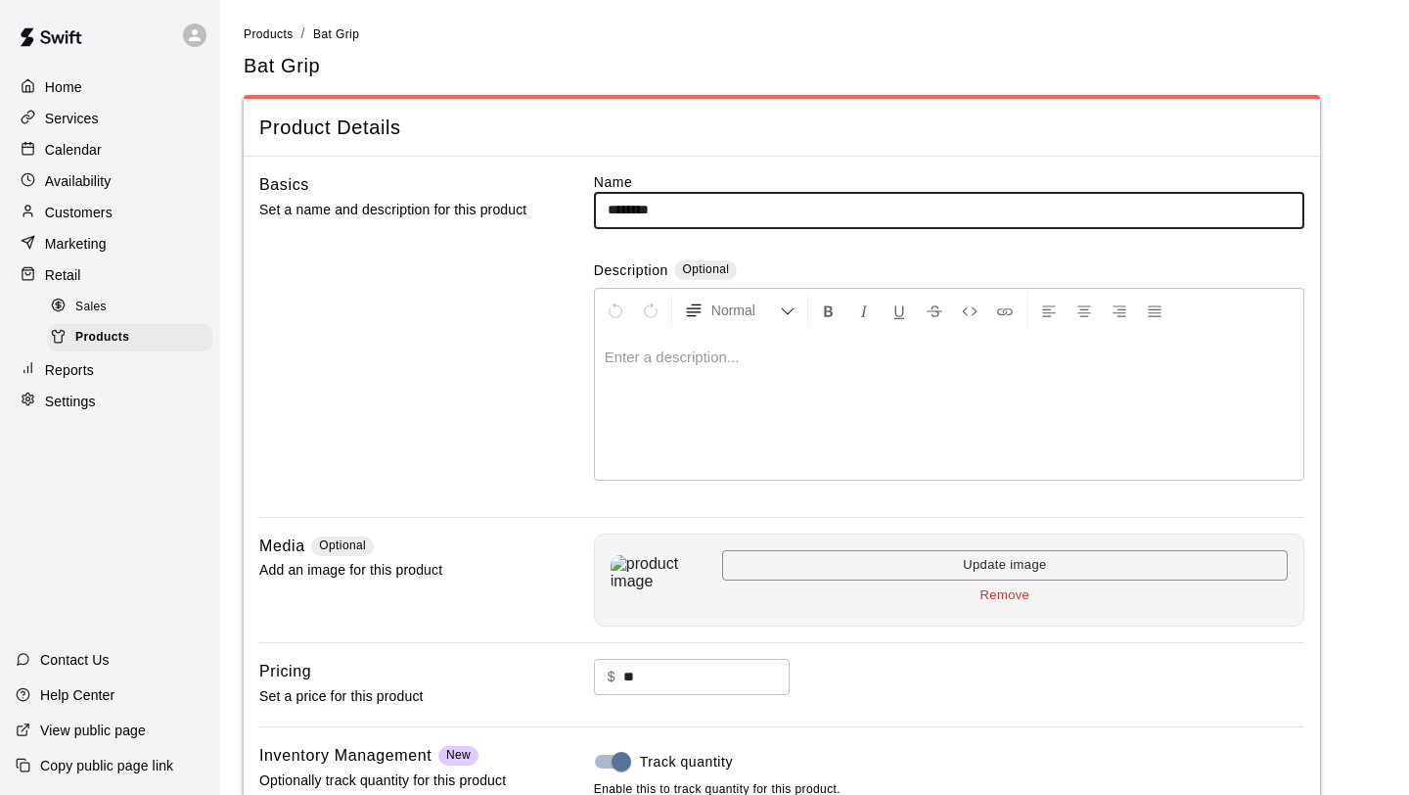
scroll to position [221, 0]
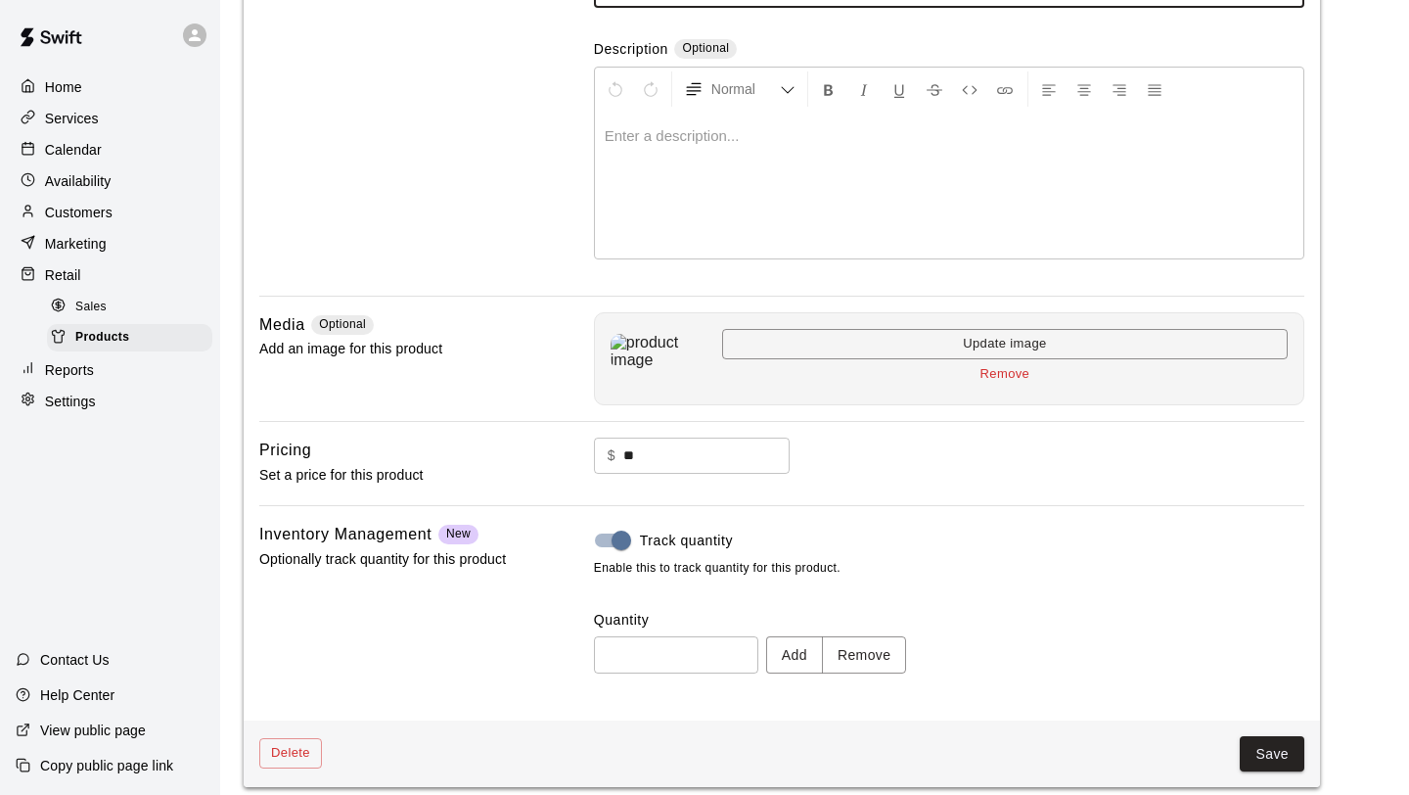
click at [1014, 370] on button "Remove" at bounding box center [1005, 374] width 566 height 30
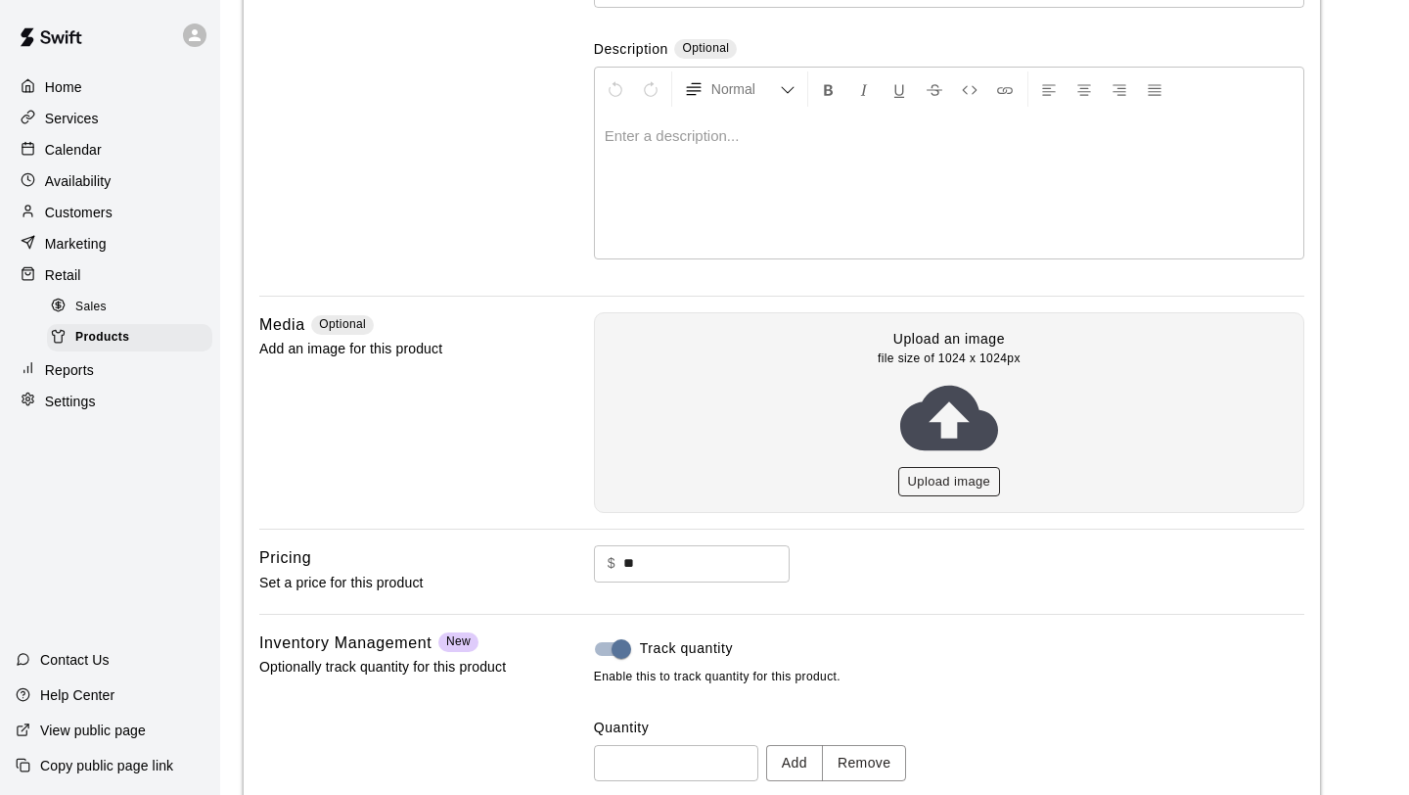
click at [949, 487] on button "Upload image" at bounding box center [949, 482] width 103 height 30
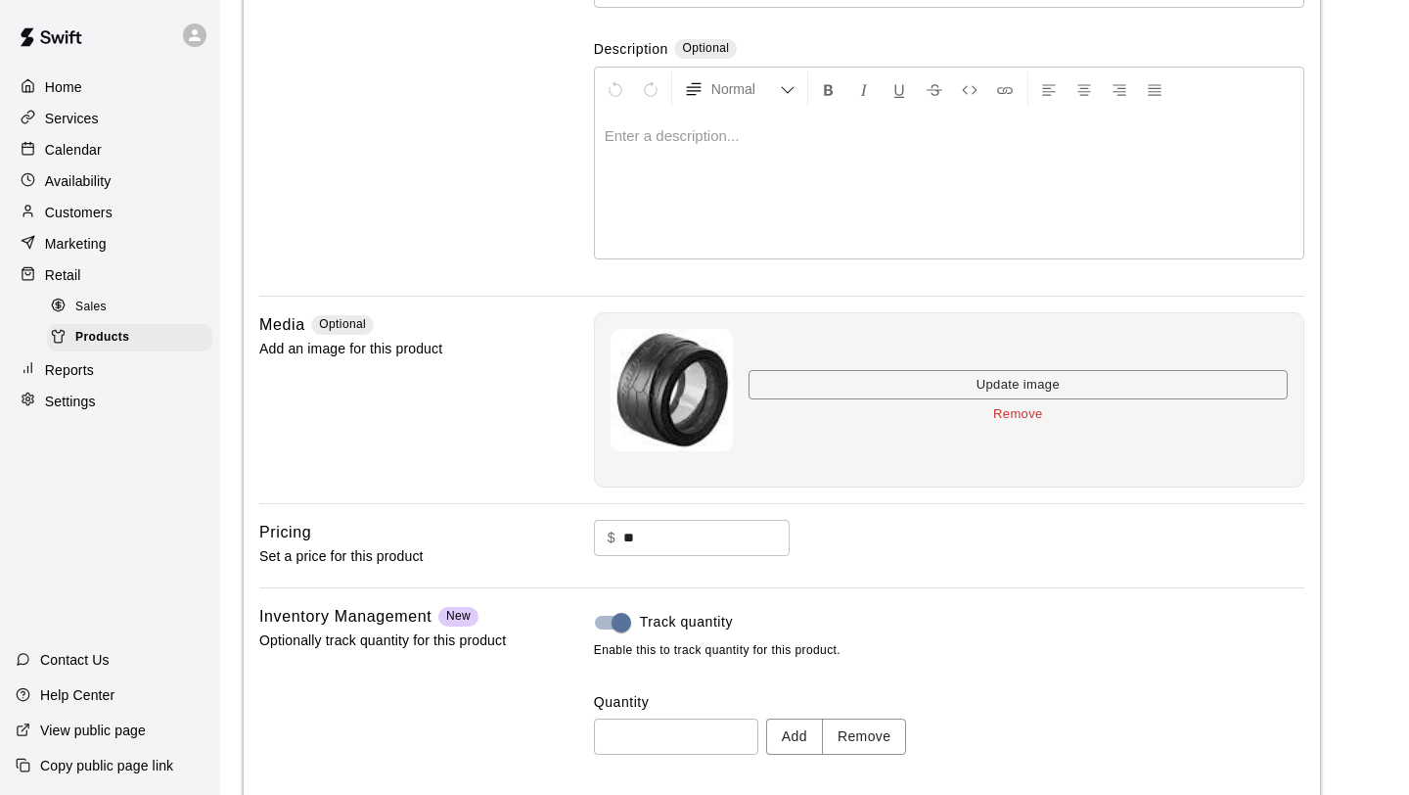
scroll to position [318, 0]
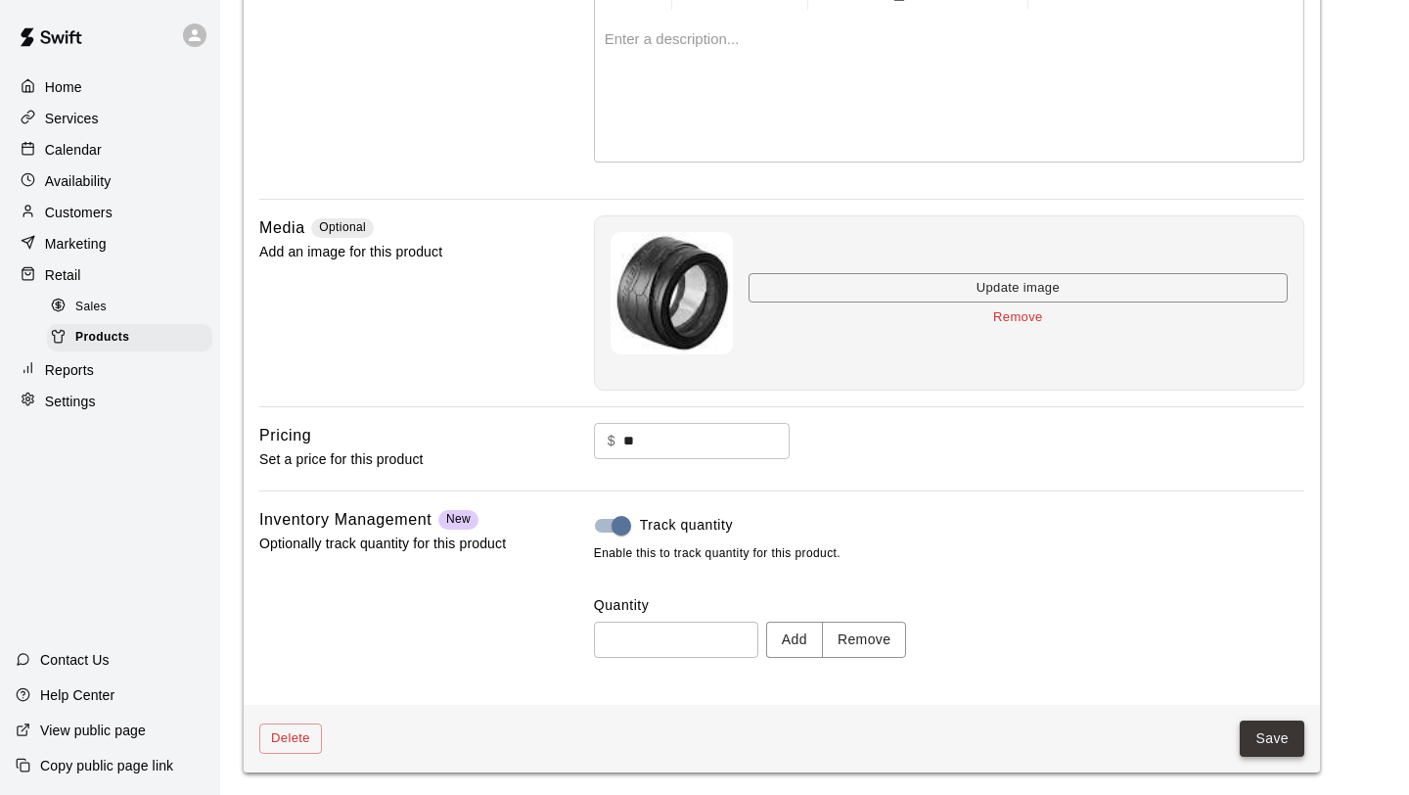
click at [1279, 741] on button "Save" at bounding box center [1272, 738] width 65 height 36
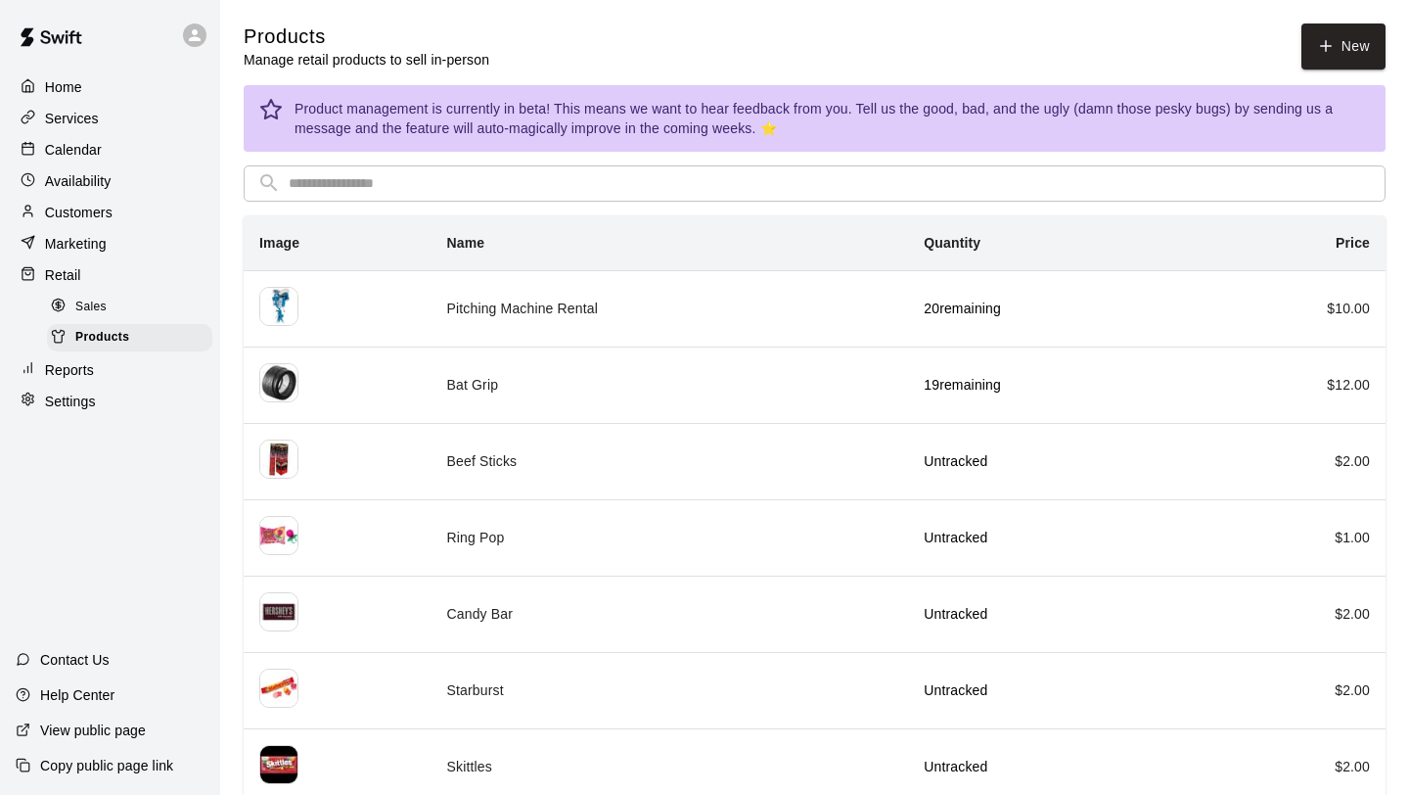
click at [78, 271] on p "Retail" at bounding box center [63, 275] width 36 height 20
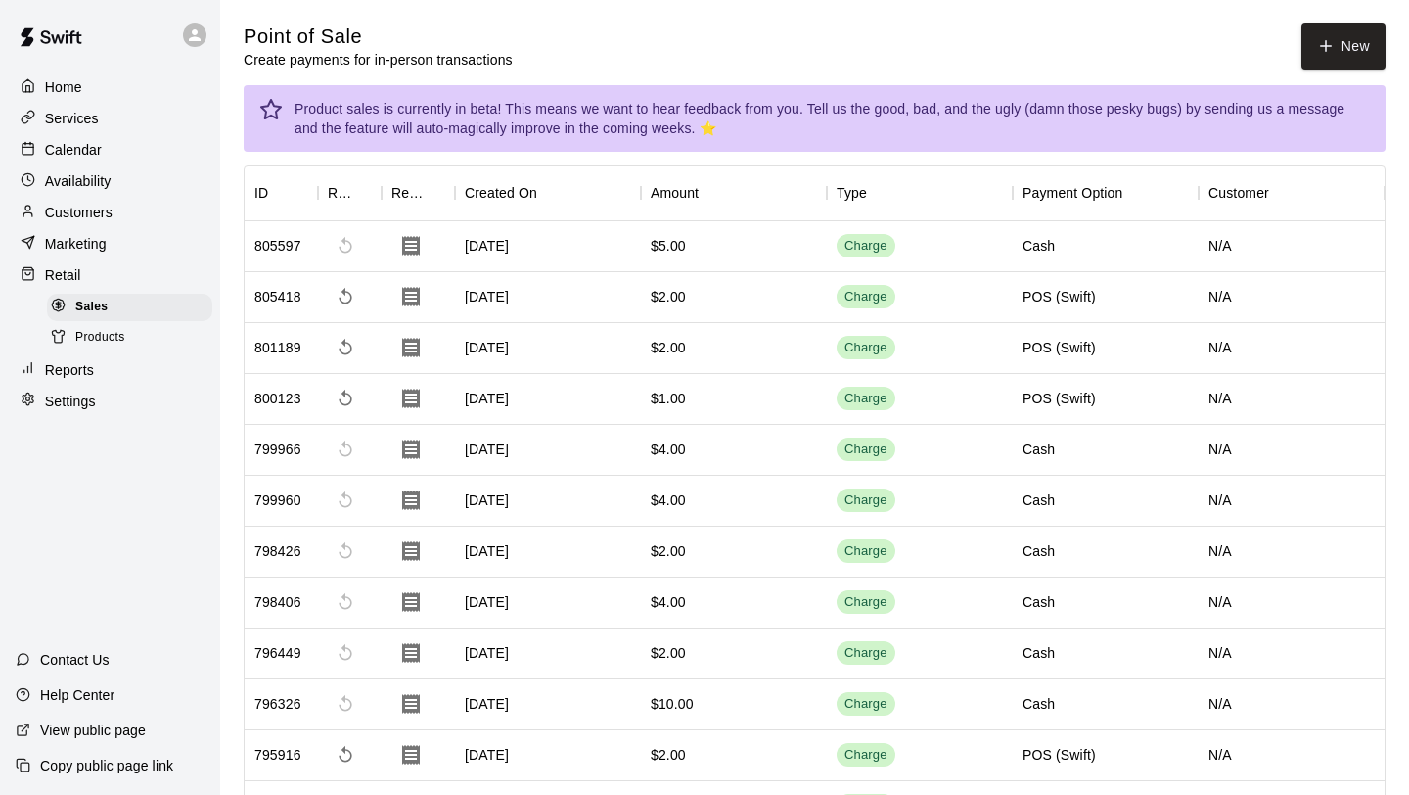
click at [99, 341] on span "Products" at bounding box center [100, 338] width 50 height 20
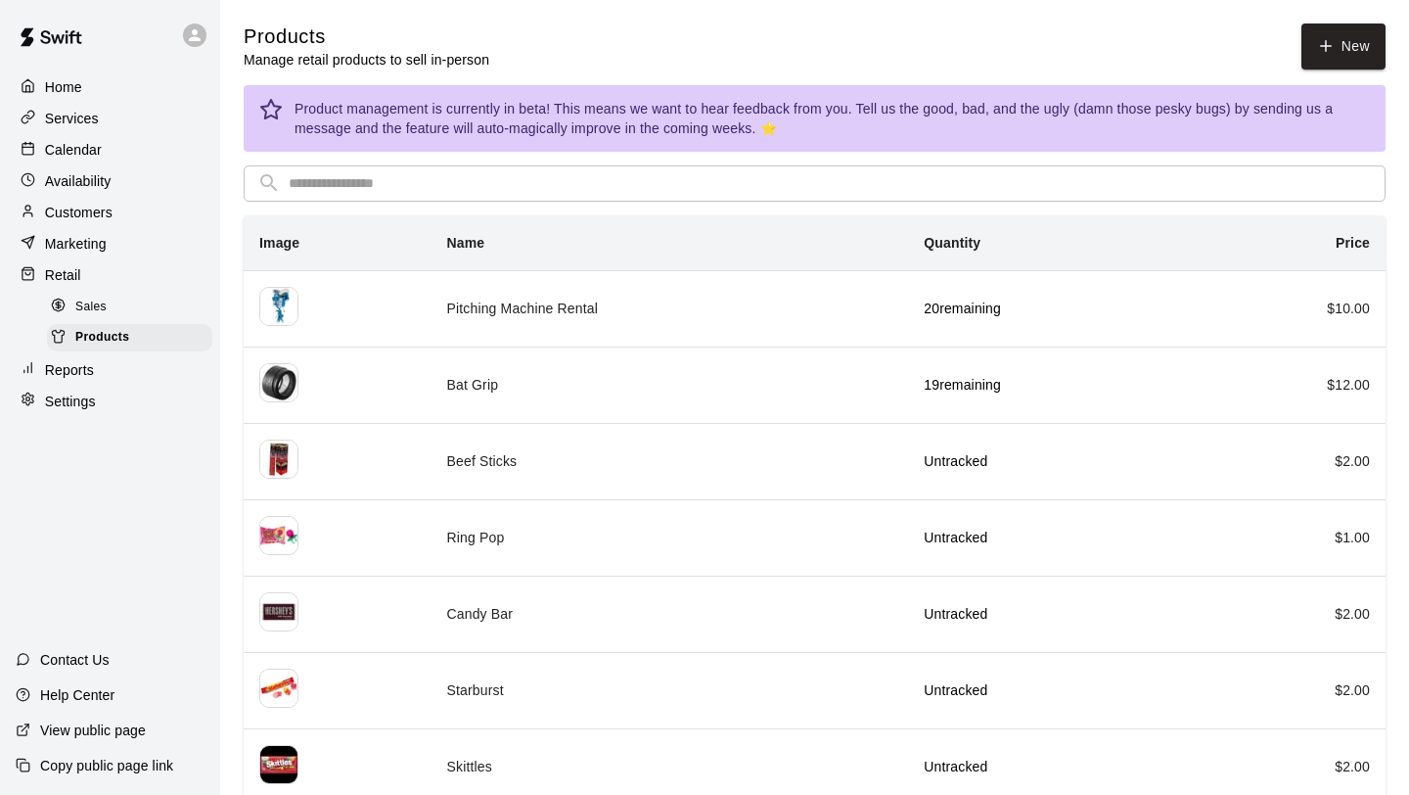
click at [63, 71] on div "Home Services Calendar Availability Customers Marketing Retail Sales Products R…" at bounding box center [110, 243] width 220 height 347
click at [63, 86] on p "Home" at bounding box center [63, 87] width 37 height 20
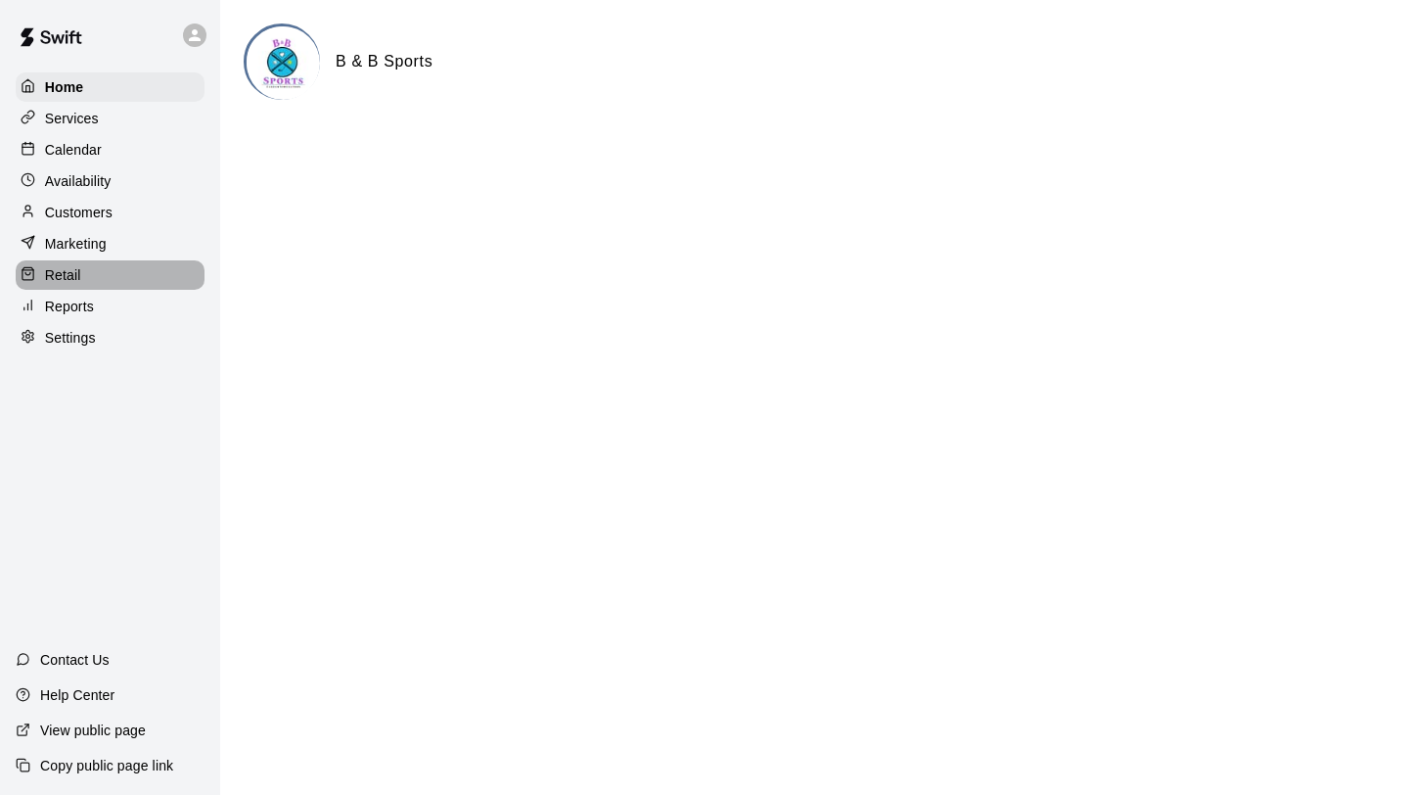
click at [72, 272] on p "Retail" at bounding box center [63, 275] width 36 height 20
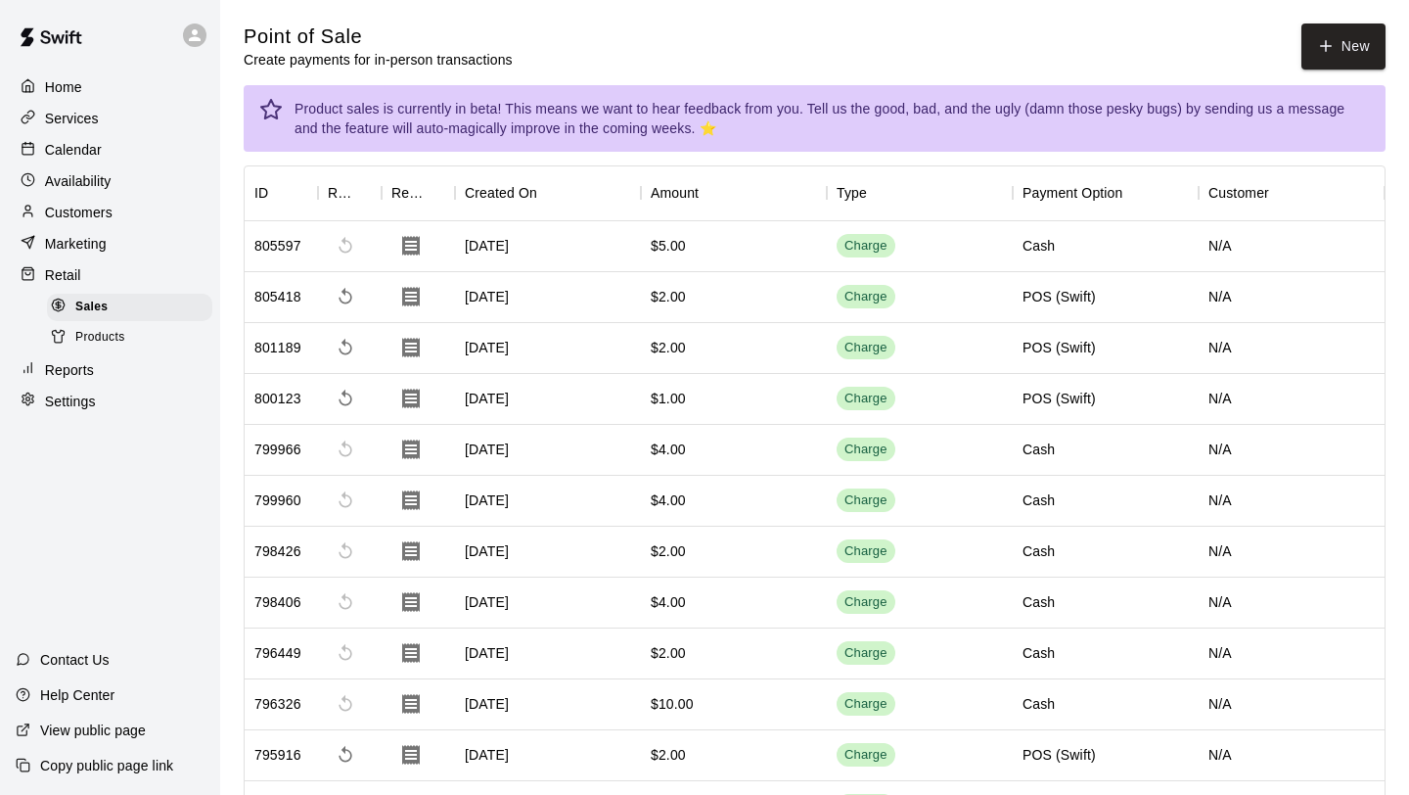
click at [132, 337] on div "Products" at bounding box center [129, 337] width 165 height 27
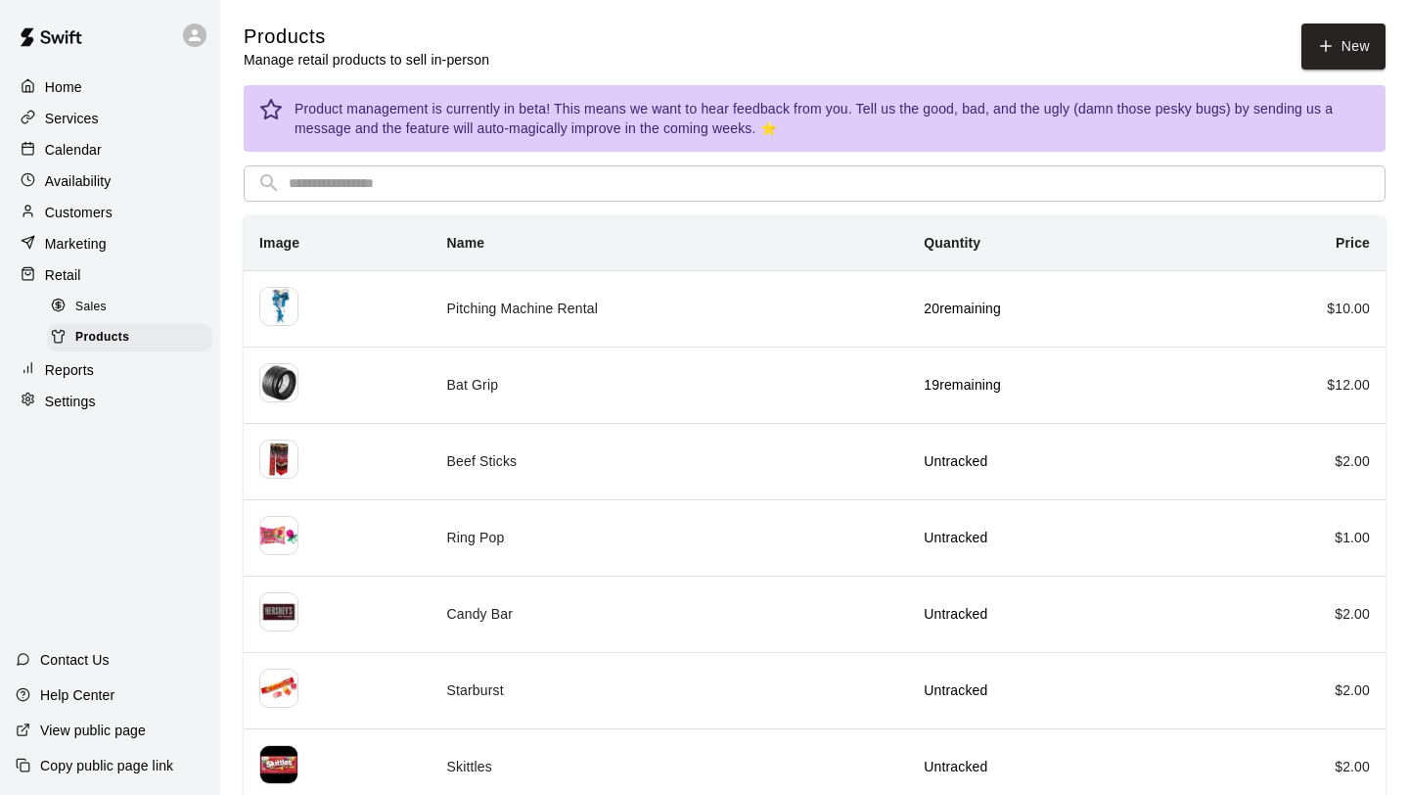
click at [87, 157] on p "Calendar" at bounding box center [73, 150] width 57 height 20
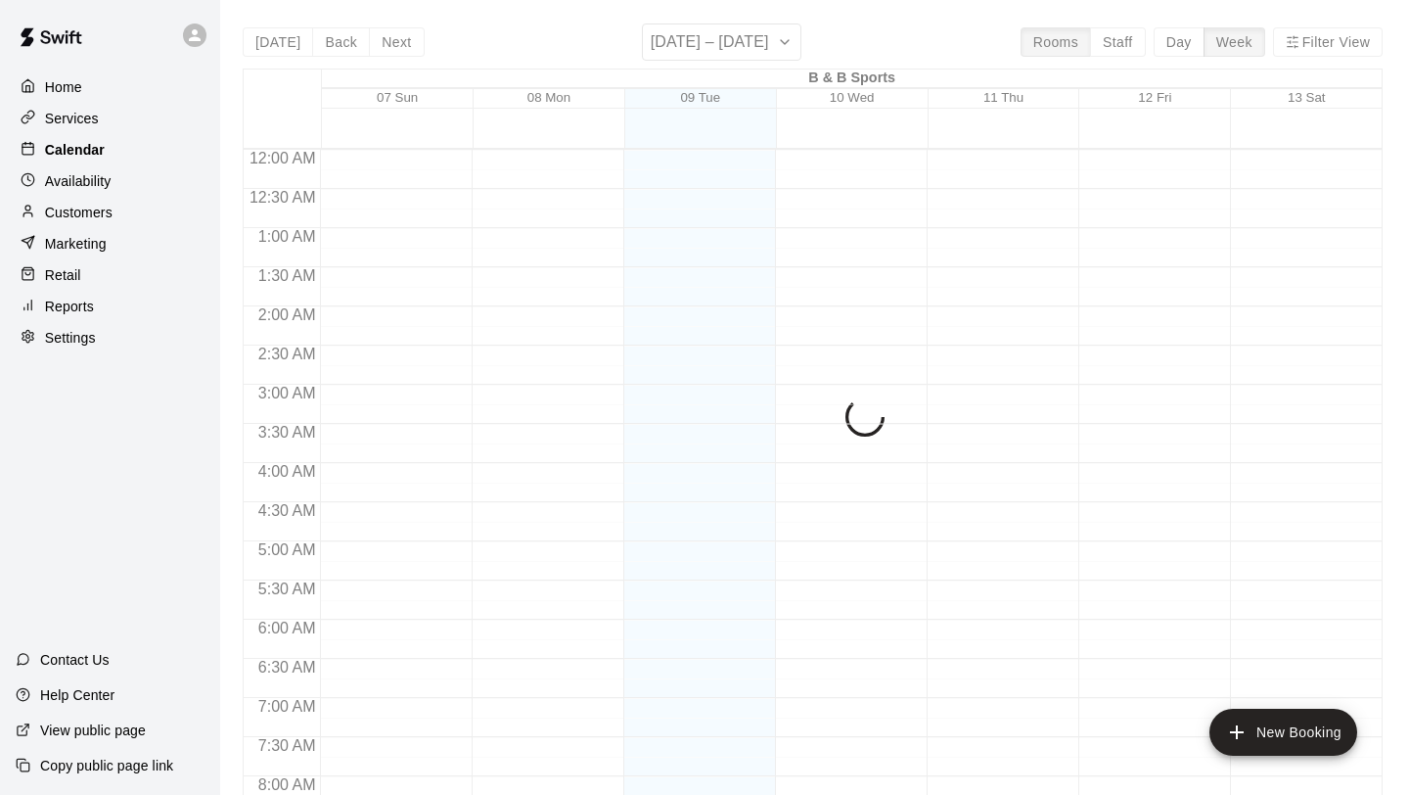
scroll to position [1134, 0]
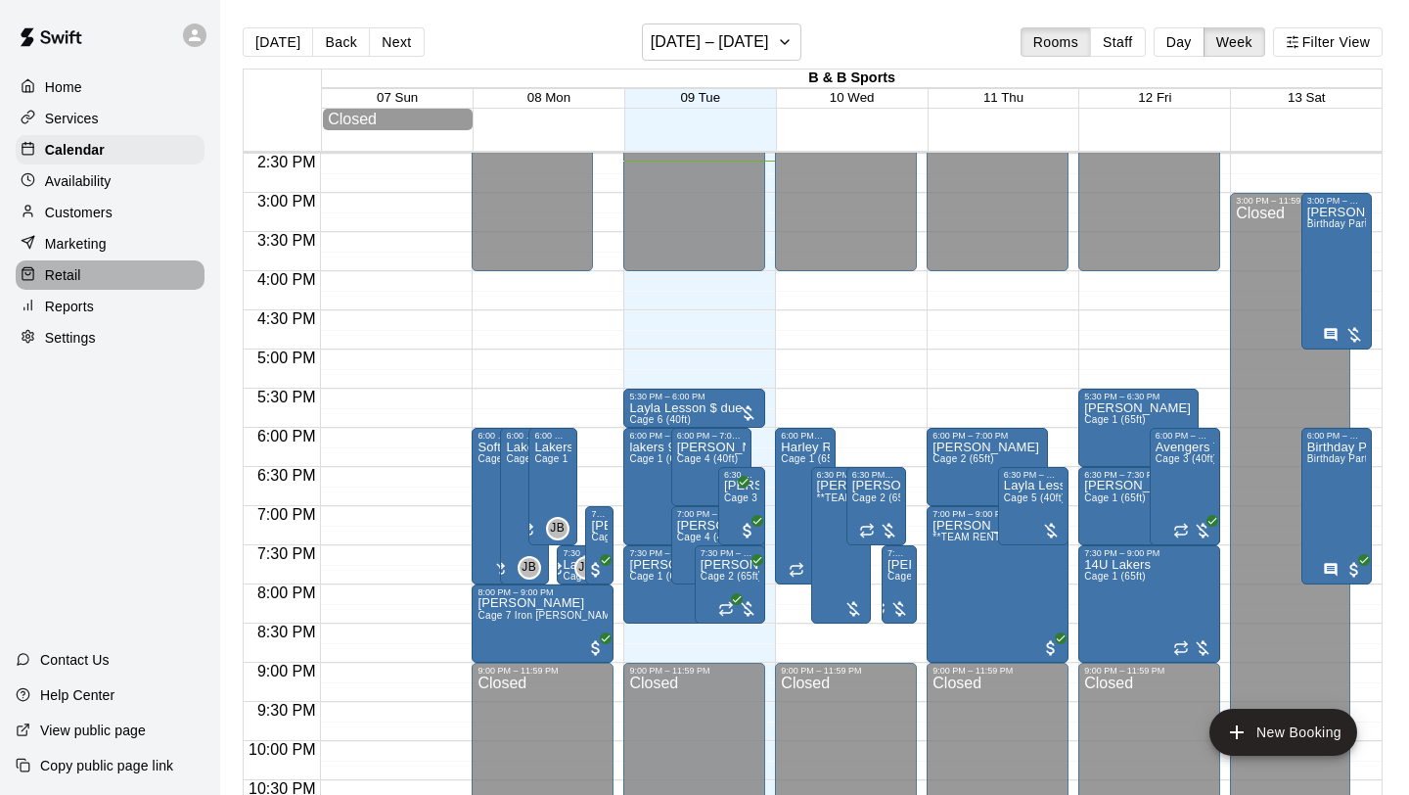
click at [75, 265] on p "Retail" at bounding box center [63, 275] width 36 height 20
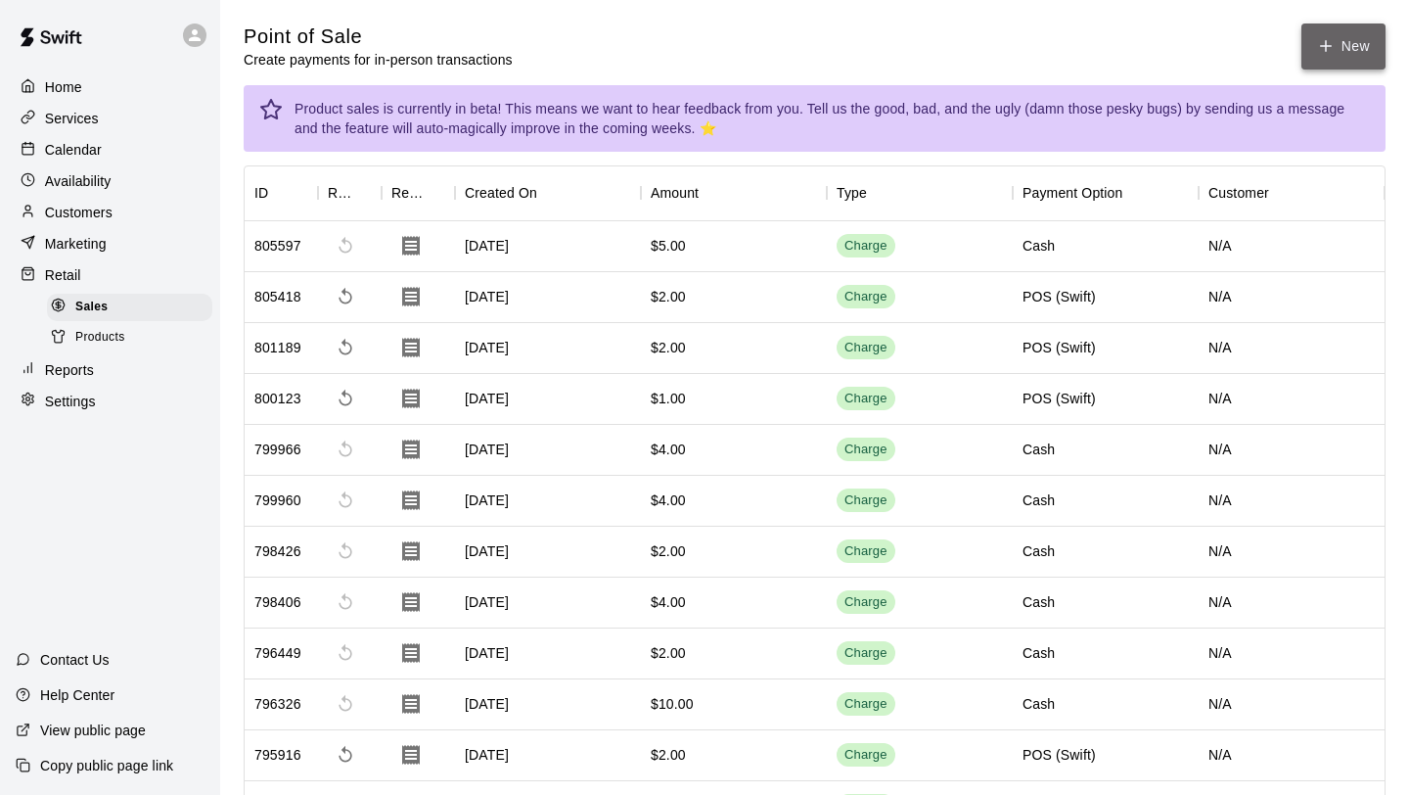
click at [1349, 26] on button "New" at bounding box center [1343, 46] width 84 height 46
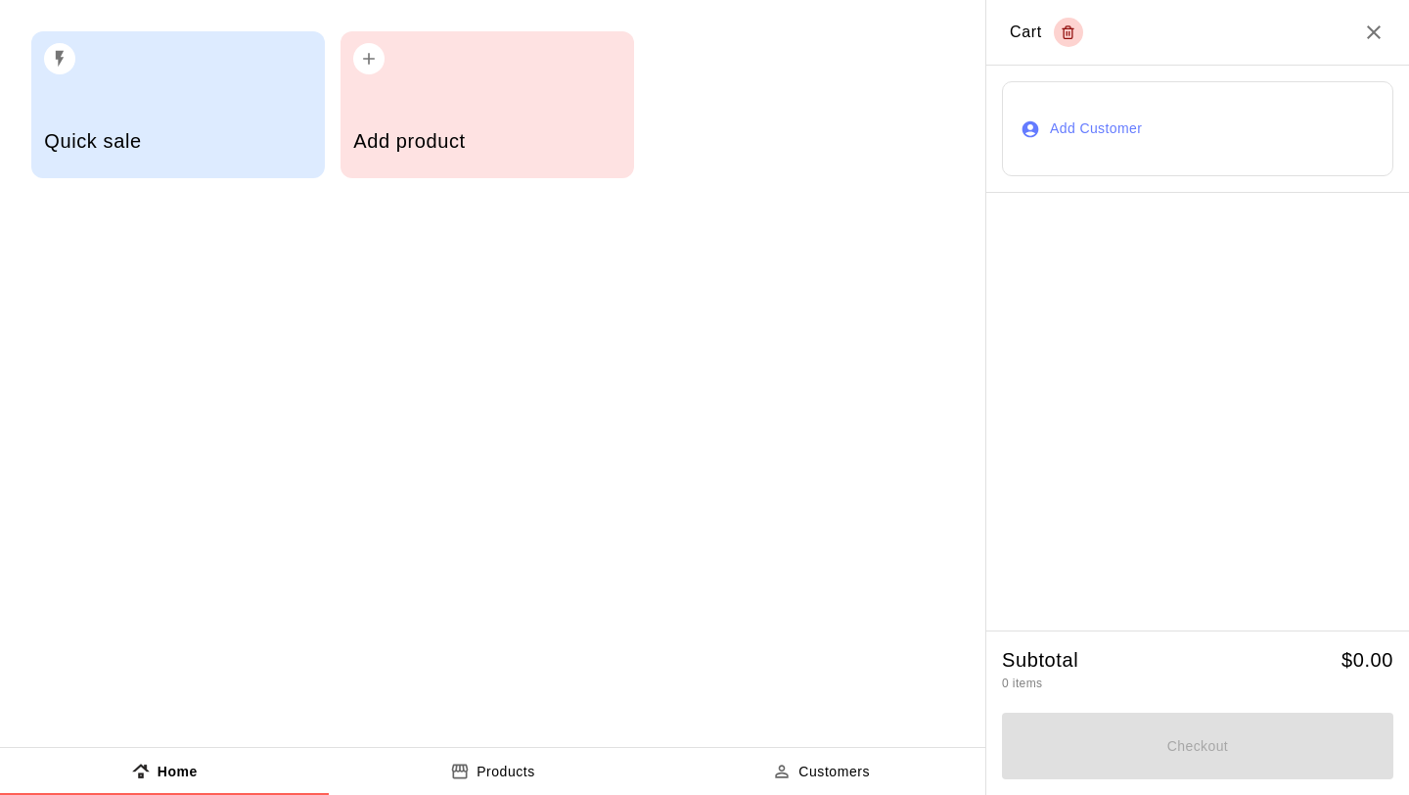
click at [732, 124] on div "Quick sale Add product" at bounding box center [492, 104] width 985 height 209
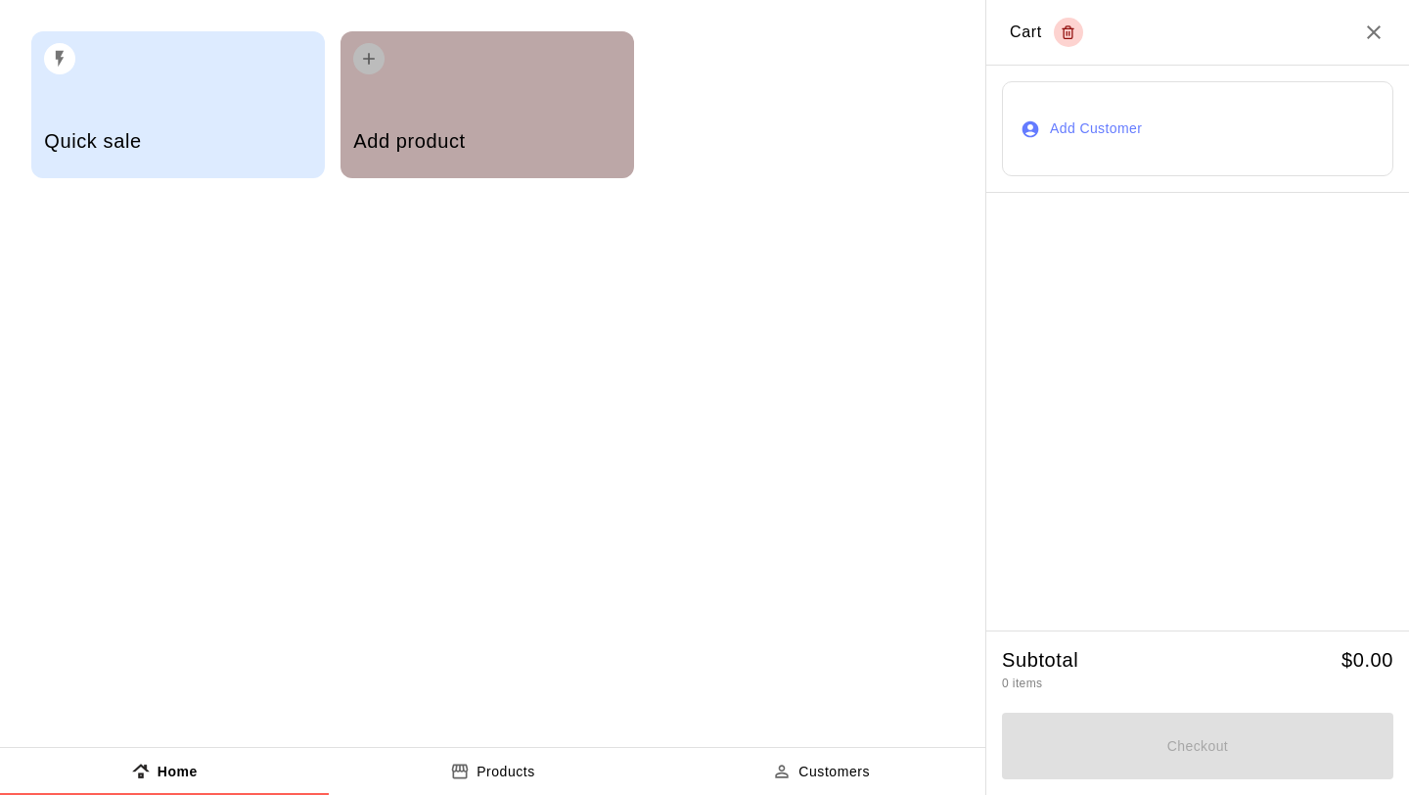
click at [530, 124] on div "Add product" at bounding box center [486, 143] width 267 height 69
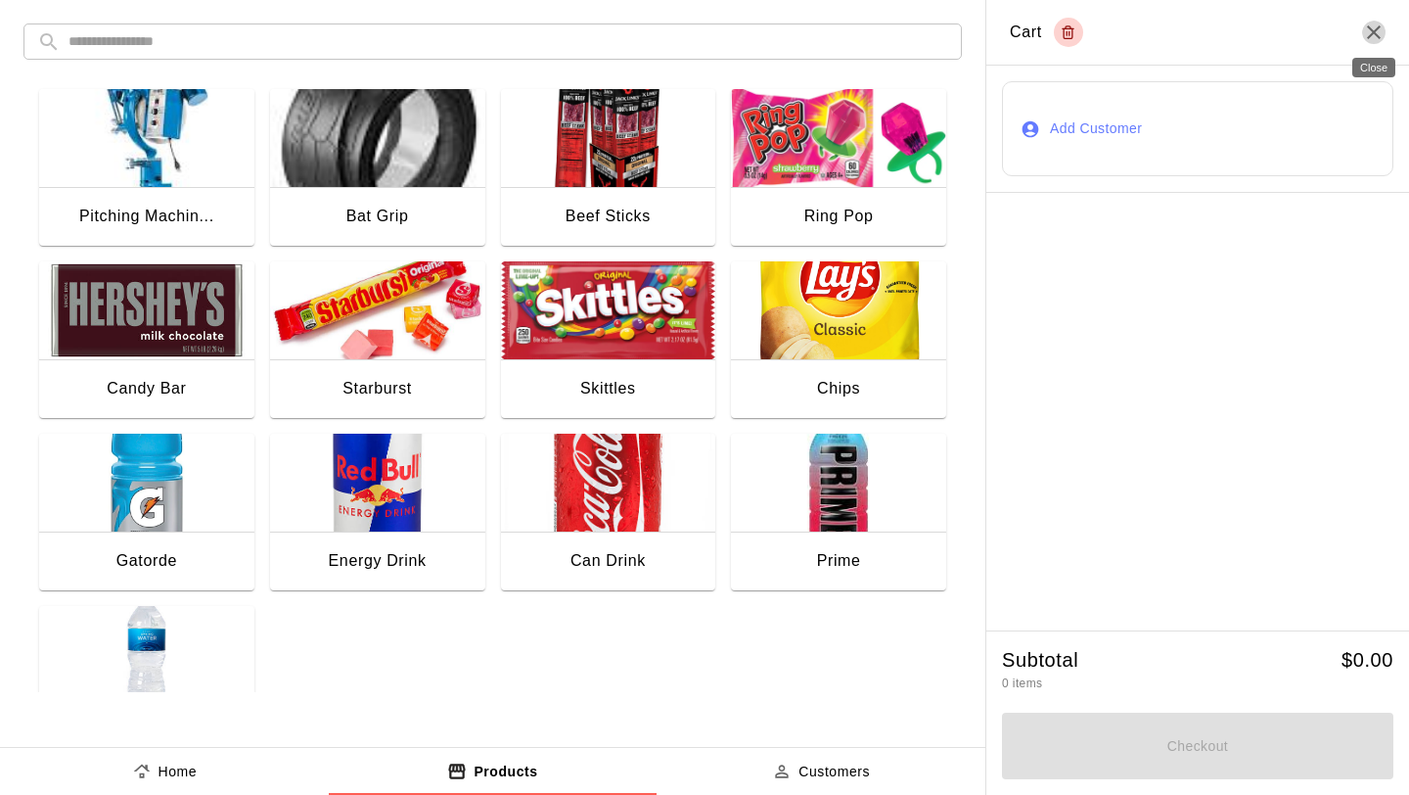
click at [1379, 29] on icon "Close" at bounding box center [1373, 32] width 23 height 23
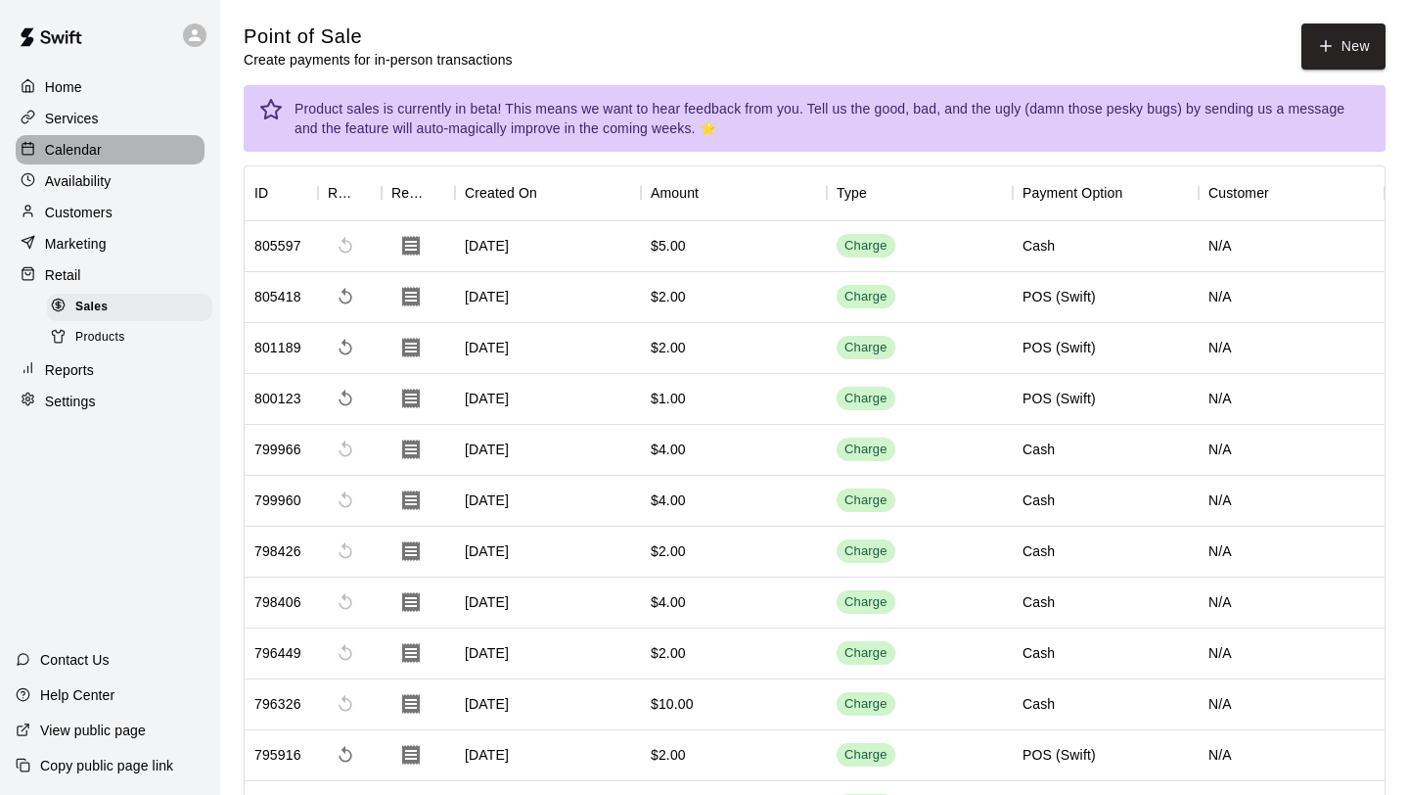
click at [111, 156] on div "Calendar" at bounding box center [110, 149] width 189 height 29
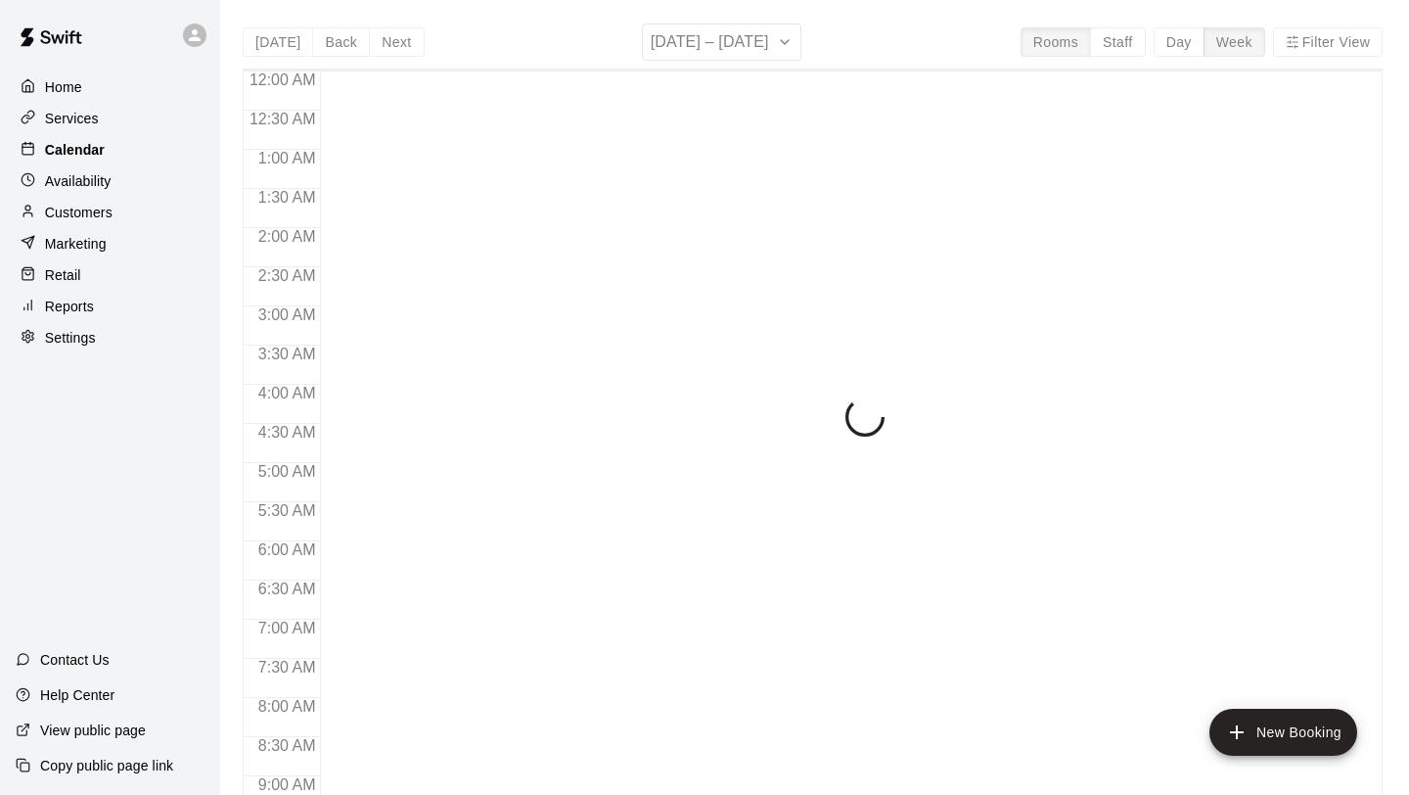
scroll to position [1134, 0]
